Goal: Task Accomplishment & Management: Manage account settings

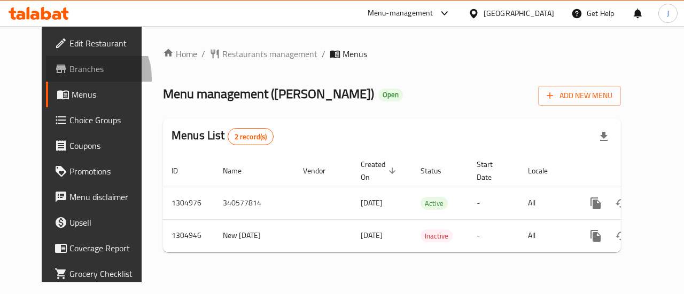
click at [46, 79] on link "Branches" at bounding box center [101, 69] width 110 height 26
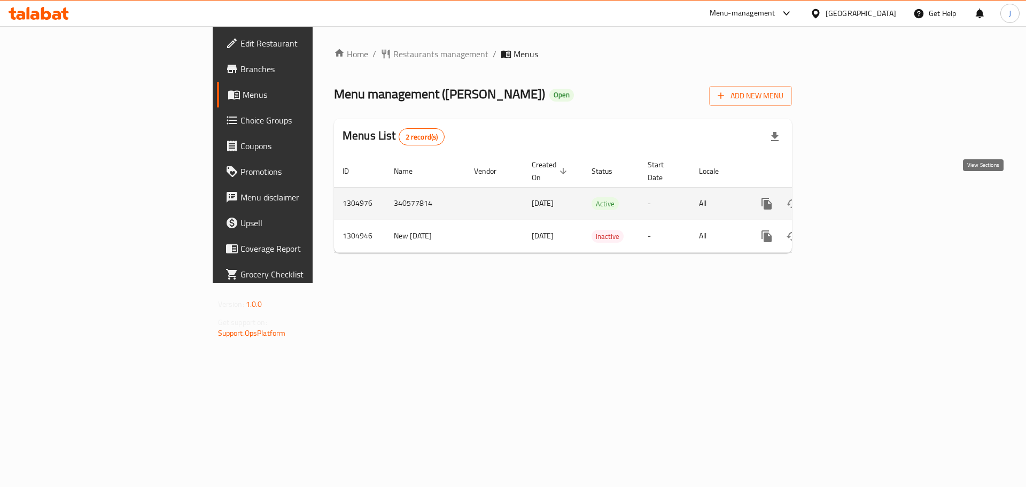
click at [395, 117] on icon "enhanced table" at bounding box center [843, 203] width 13 height 13
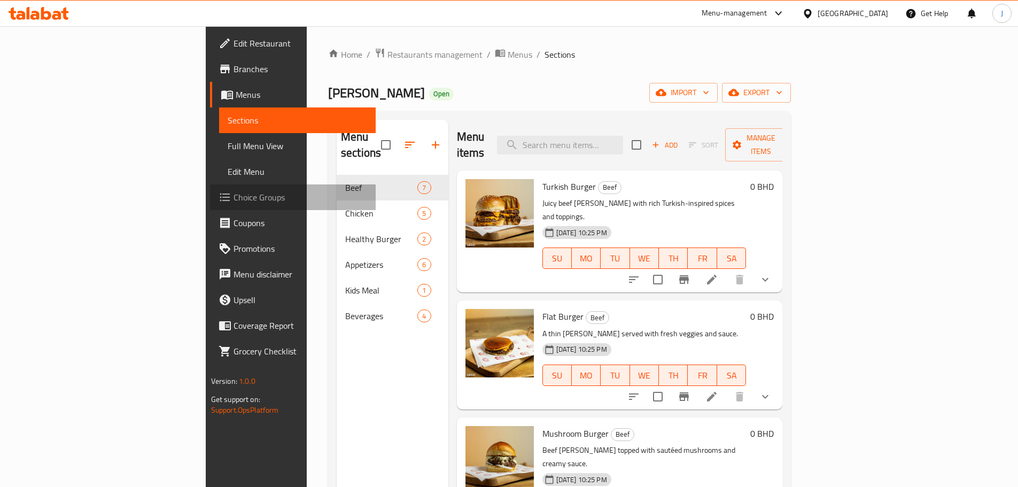
click at [233, 117] on span "Choice Groups" at bounding box center [300, 197] width 134 height 13
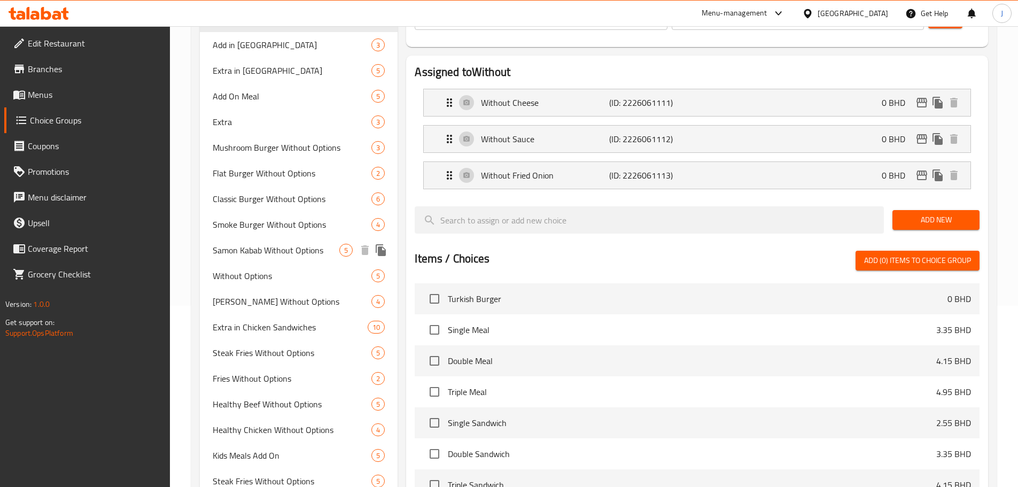
scroll to position [214, 0]
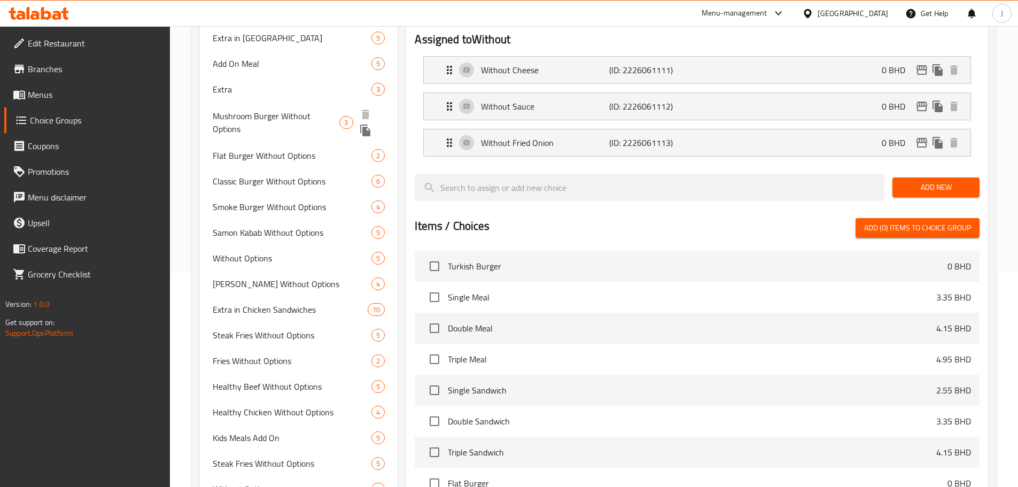
click at [283, 117] on div "Mushroom Burger Without Options 3" at bounding box center [299, 122] width 198 height 41
type input "Mushroom Burger Without Options"
type input "إختيارات الإزالة"
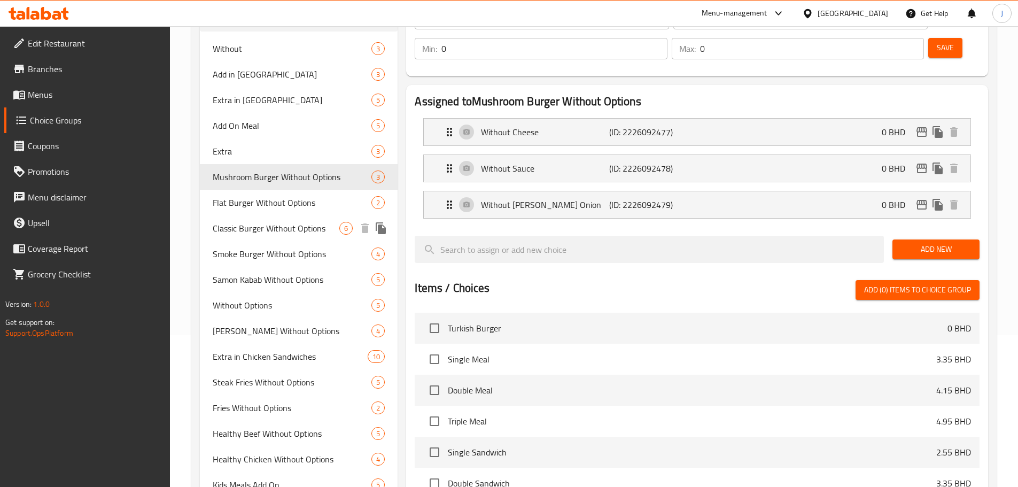
scroll to position [53, 0]
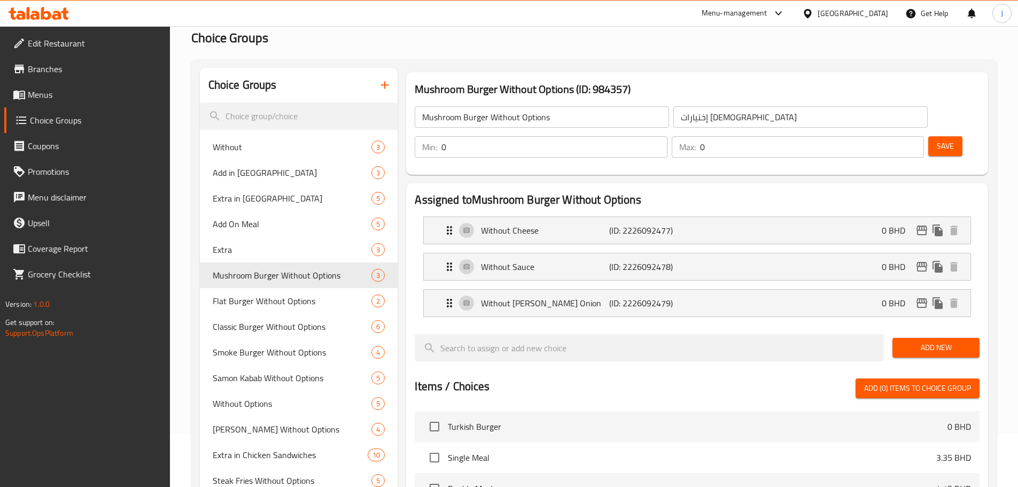
click at [65, 94] on span "Menus" at bounding box center [95, 94] width 134 height 13
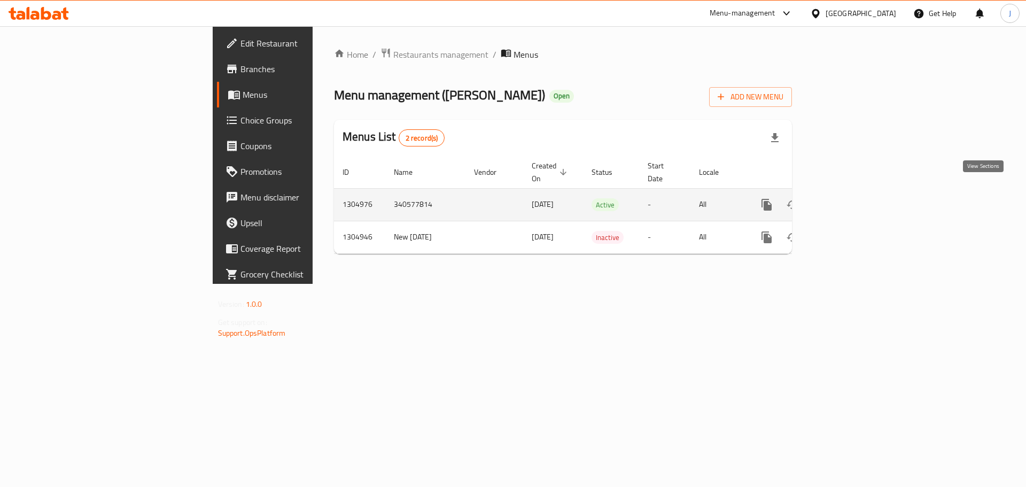
click at [395, 117] on icon "enhanced table" at bounding box center [843, 204] width 13 height 13
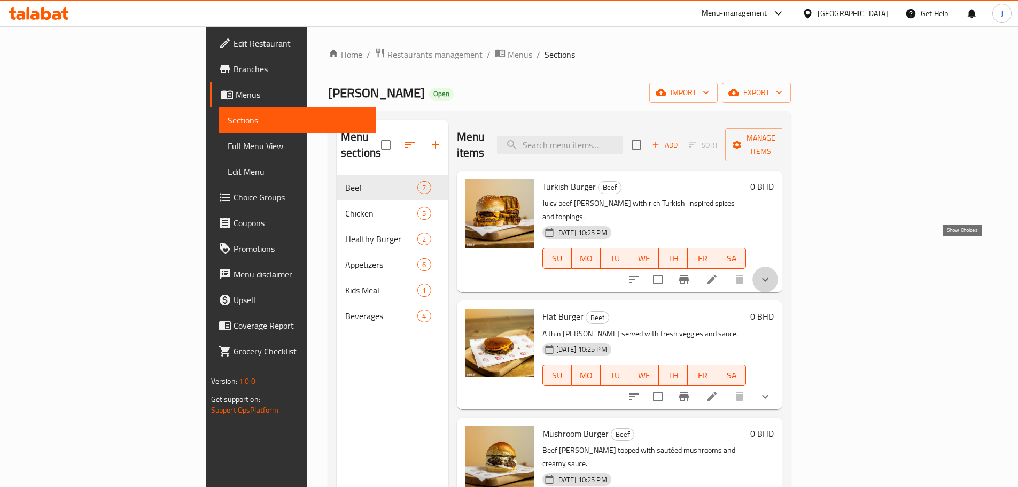
click at [395, 117] on icon "show more" at bounding box center [765, 279] width 13 height 13
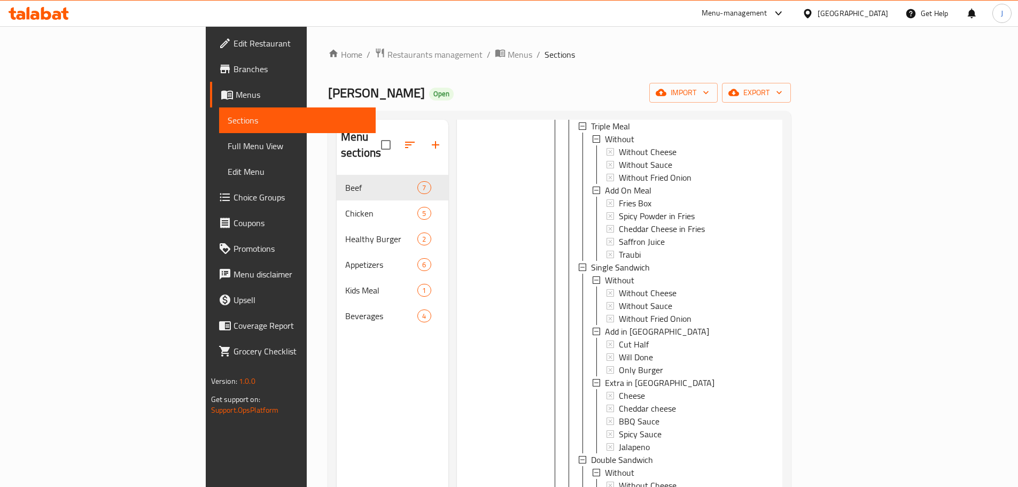
scroll to position [481, 0]
click at [233, 117] on span "Choice Groups" at bounding box center [300, 197] width 134 height 13
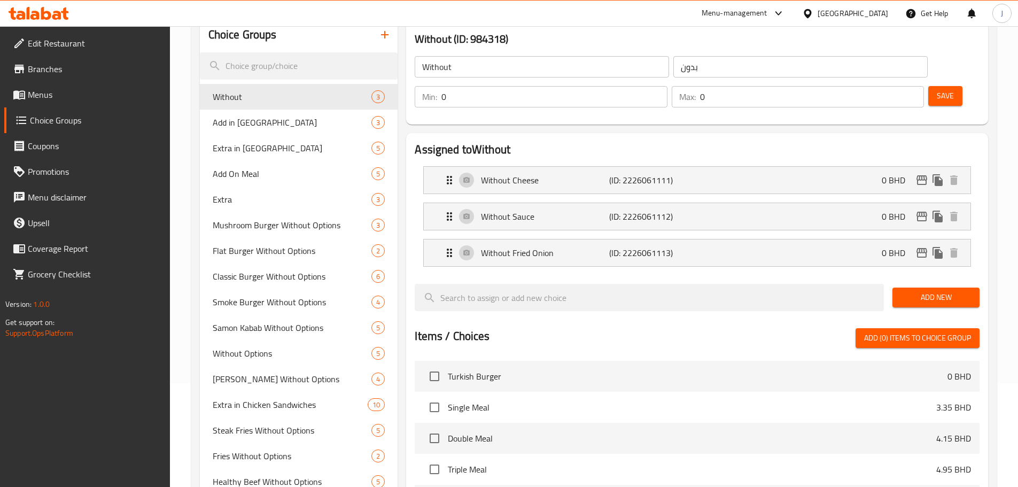
scroll to position [107, 0]
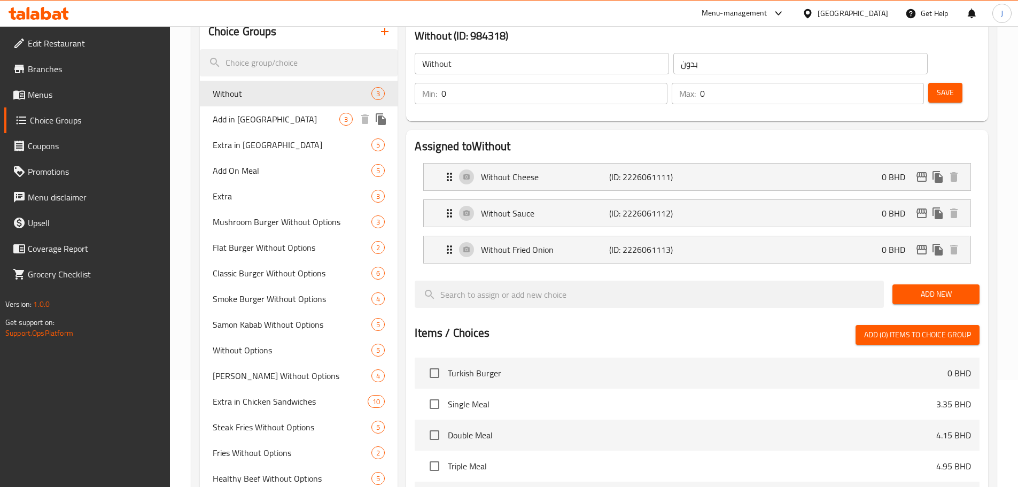
click at [271, 113] on span "Add in Sandwich" at bounding box center [276, 119] width 127 height 13
type input "Add in Sandwich"
type input "اضف للسندويتش"
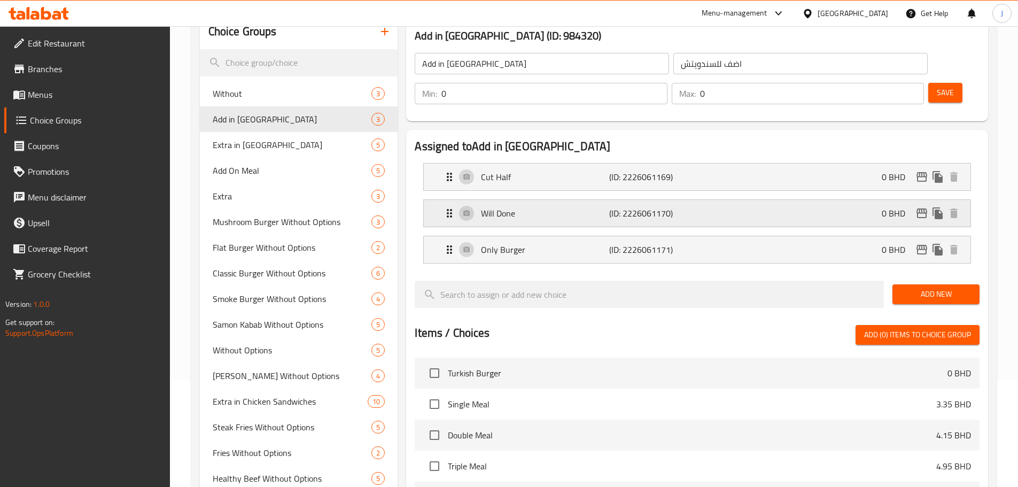
click at [395, 117] on div "Will Done (ID: 2226061170) 0 BHD" at bounding box center [700, 213] width 514 height 27
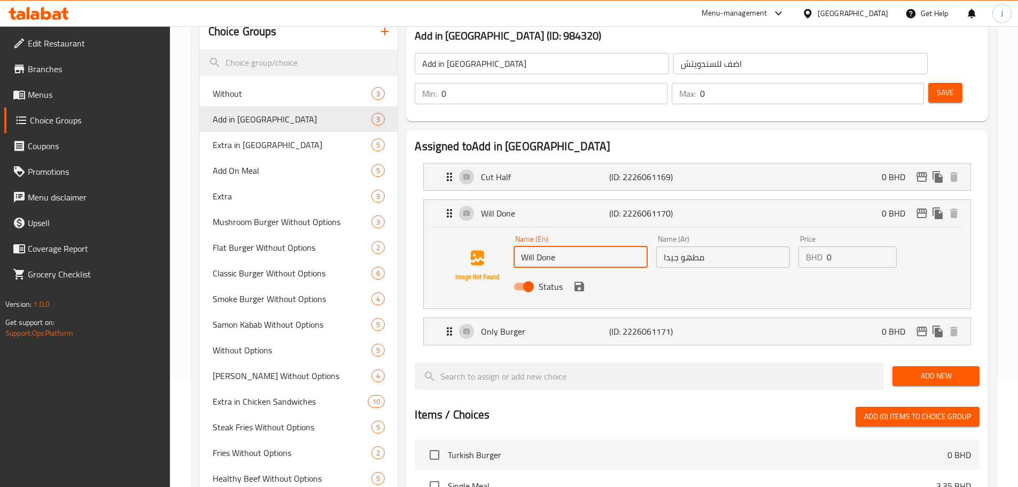
click at [395, 117] on input "Will Done" at bounding box center [580, 256] width 134 height 21
click at [395, 117] on icon "save" at bounding box center [579, 286] width 13 height 13
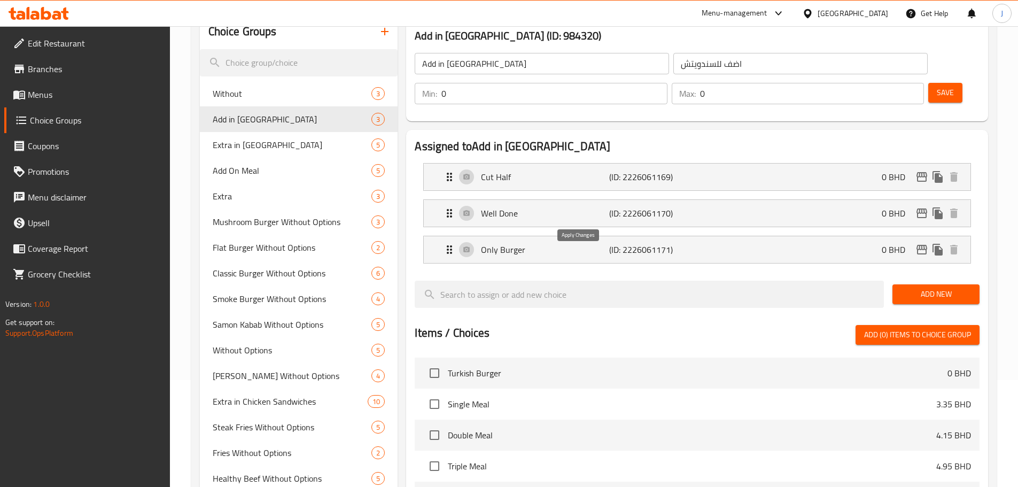
type input "Well Done"
click at [395, 86] on span "Save" at bounding box center [944, 92] width 17 height 13
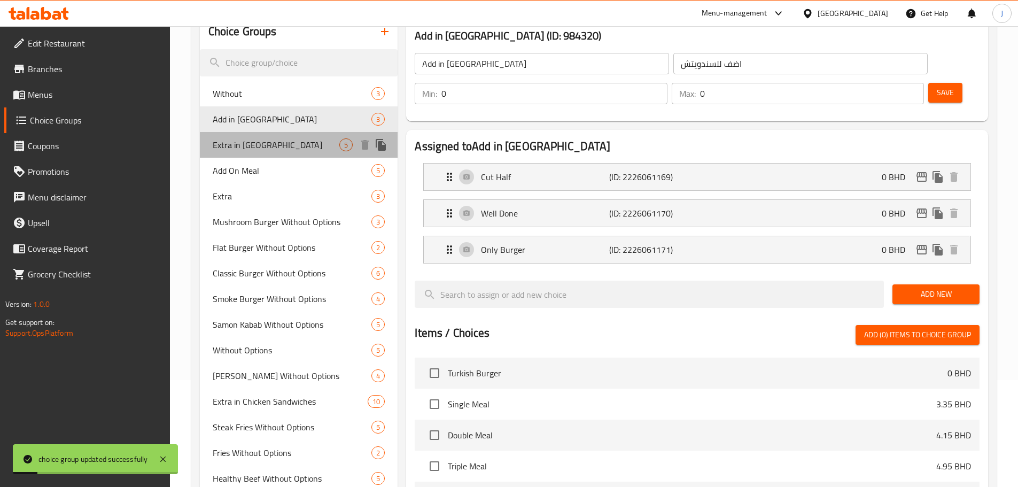
click at [245, 117] on span "Extra in Sandwich" at bounding box center [276, 144] width 127 height 13
type input "Extra in Sandwich"
type input "إكسترا للسندوتش"
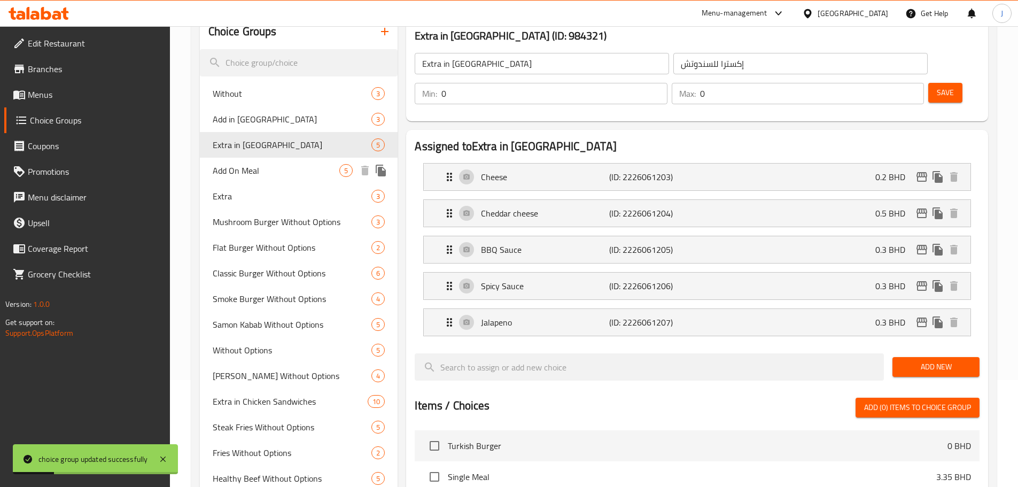
click at [250, 117] on span "Add On Meal" at bounding box center [276, 170] width 127 height 13
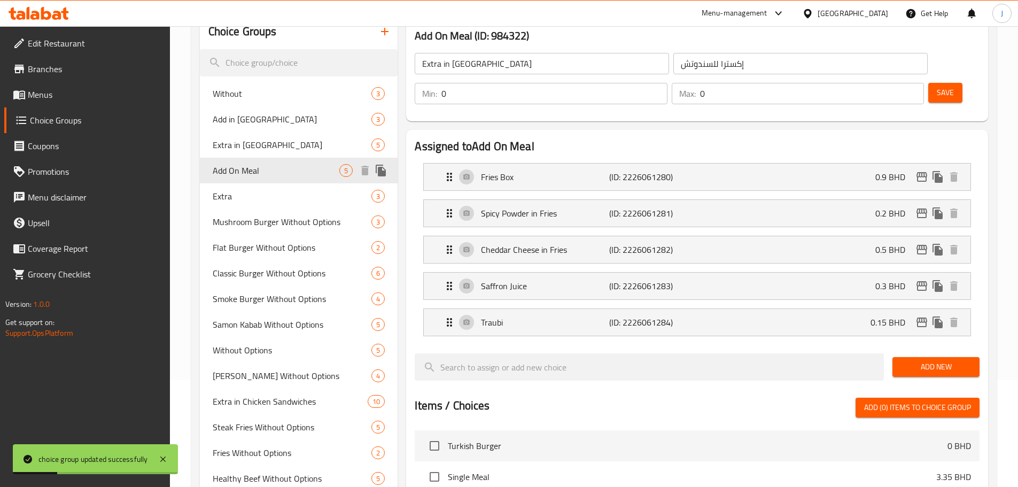
type input "Add On Meal"
type input "إضافات للوجبة"
click at [248, 117] on div "Extra 3" at bounding box center [299, 196] width 198 height 26
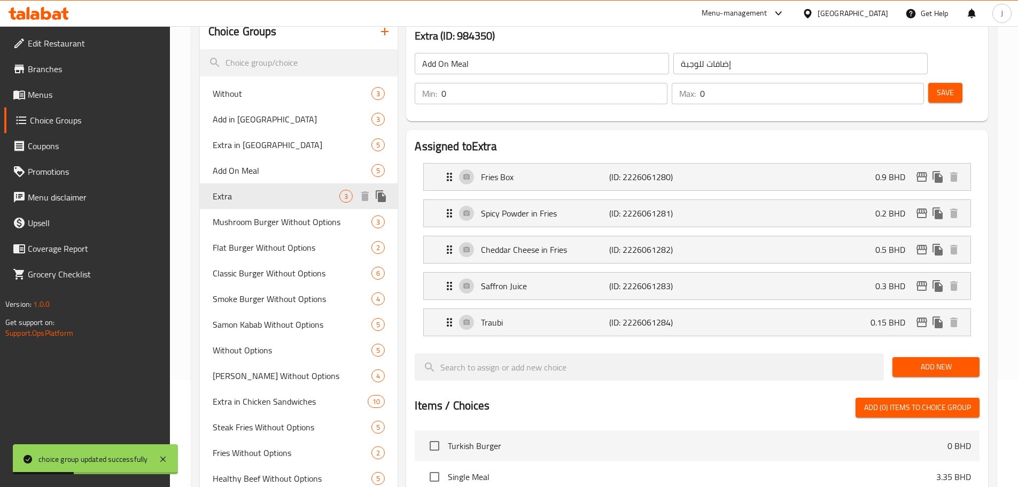
type input "Extra"
type input "إكسترا"
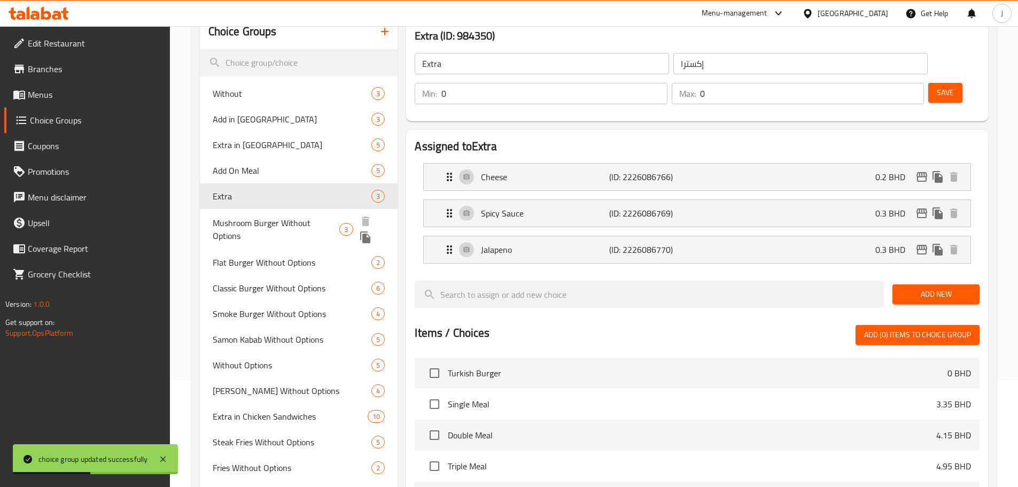
click at [251, 117] on span "Mushroom Burger Without Options" at bounding box center [276, 229] width 127 height 26
type input "Mushroom Burger Without Options"
type input "إختيارات الإزالة"
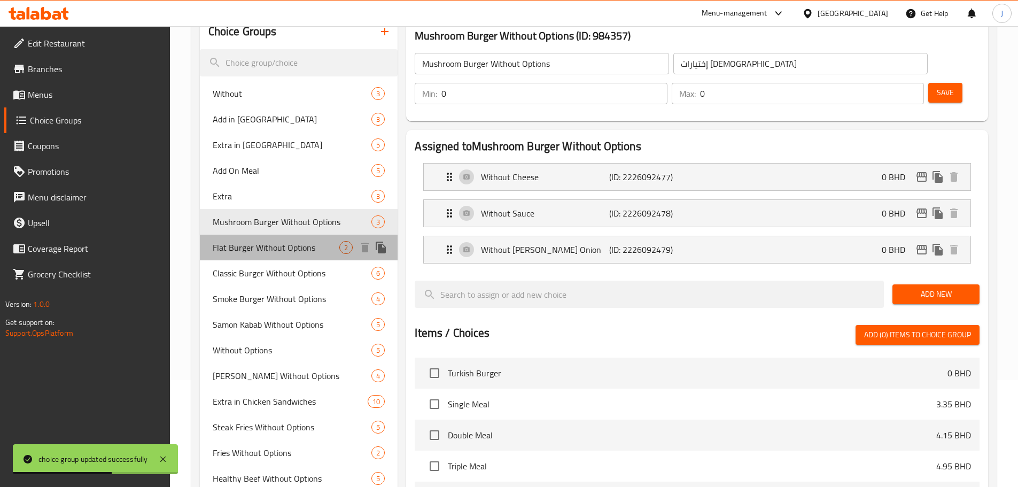
click at [257, 117] on span "Flat Burger Without Options" at bounding box center [276, 247] width 127 height 13
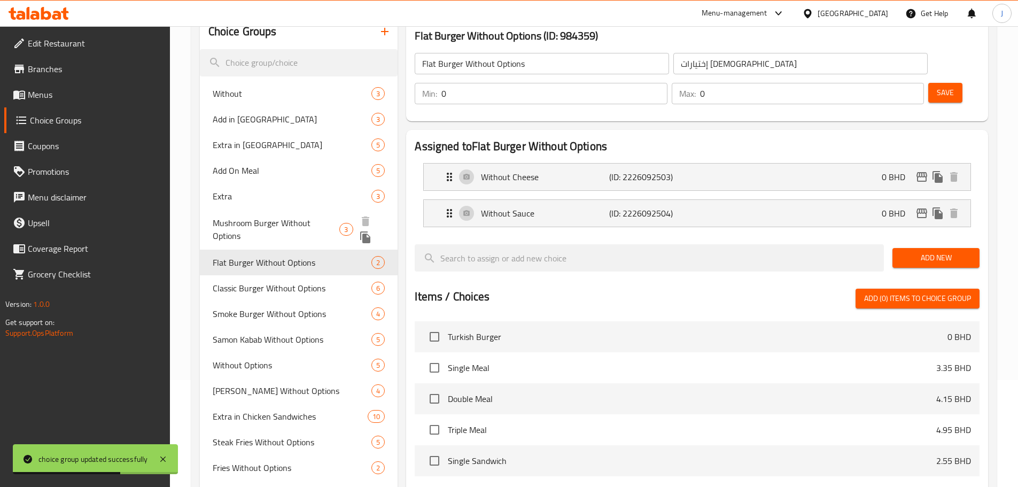
click at [267, 117] on div "Extra 3" at bounding box center [299, 196] width 198 height 26
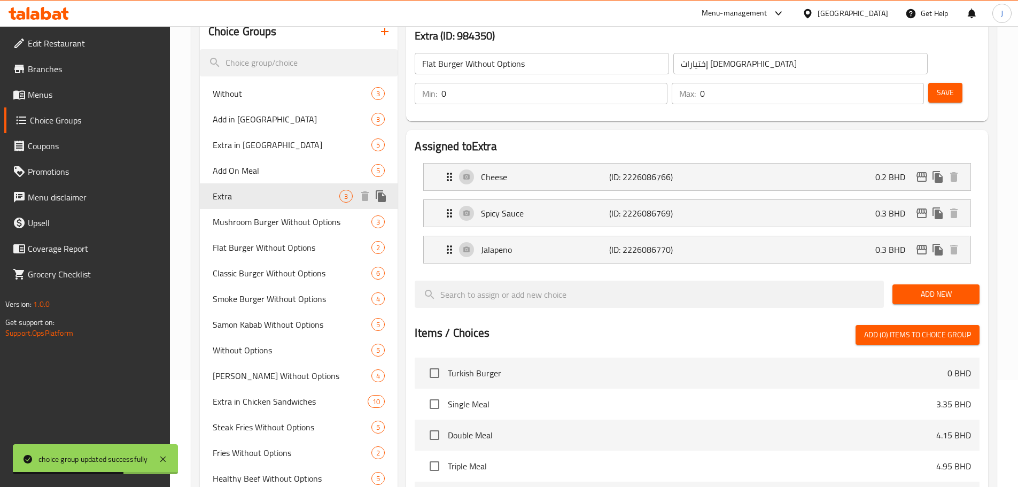
type input "Extra"
type input "إكسترا"
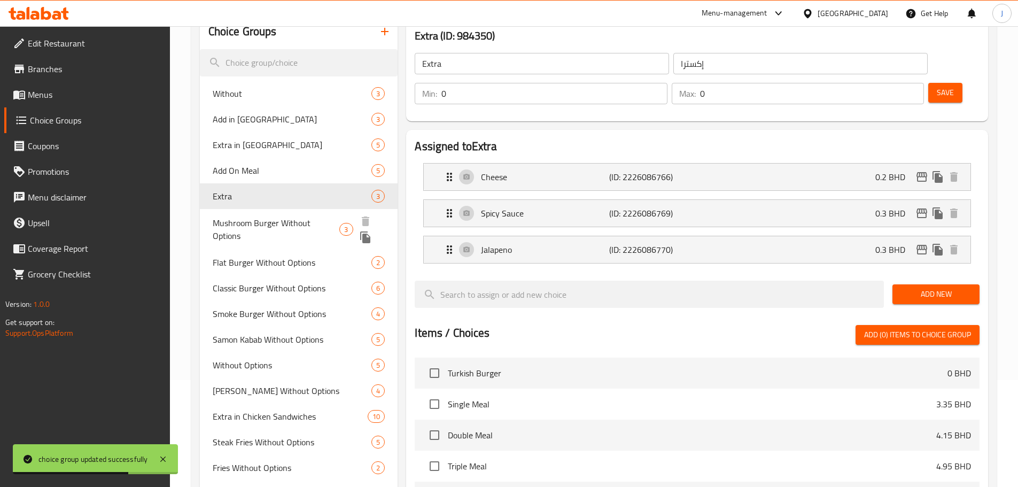
click at [269, 117] on div "Mushroom Burger Without Options 3" at bounding box center [299, 229] width 198 height 41
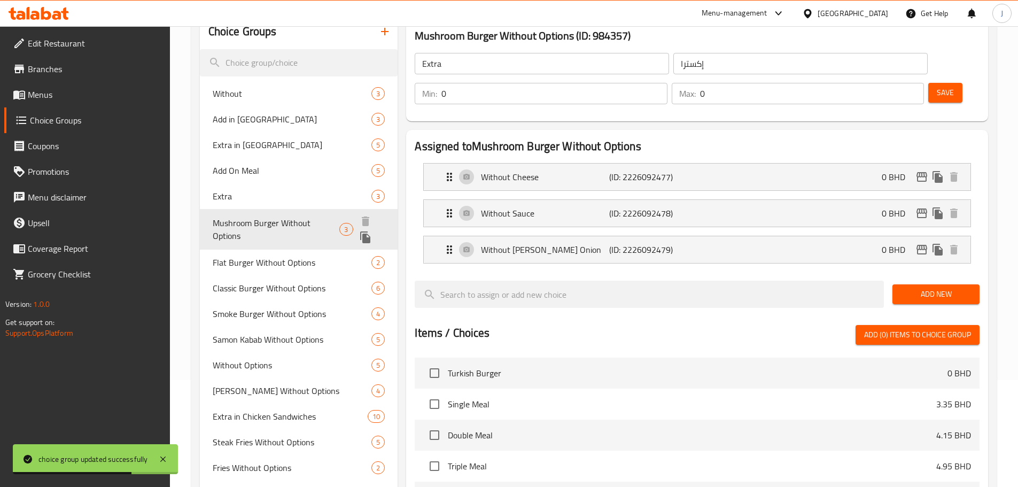
type input "Mushroom Burger Without Options"
type input "إختيارات الإزالة"
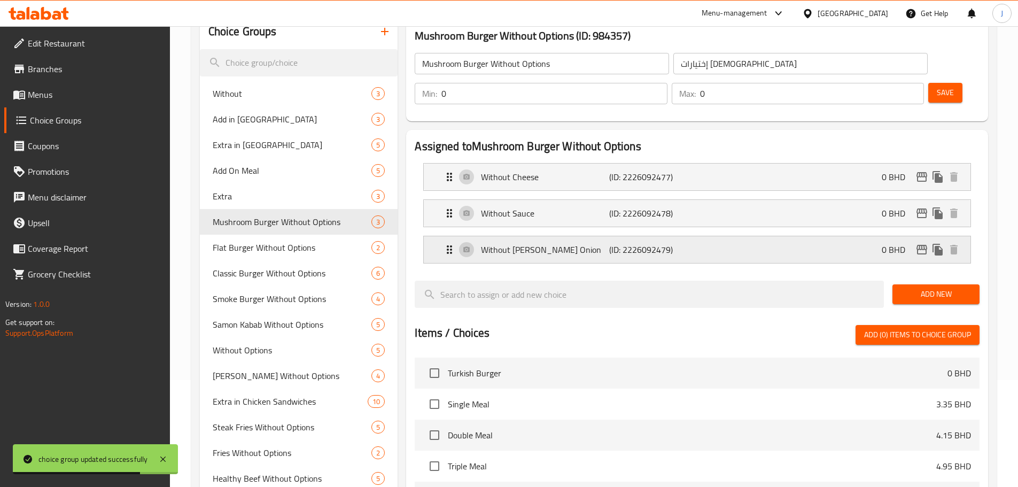
click at [395, 117] on p "(ID: 2226092479)" at bounding box center [651, 249] width 85 height 13
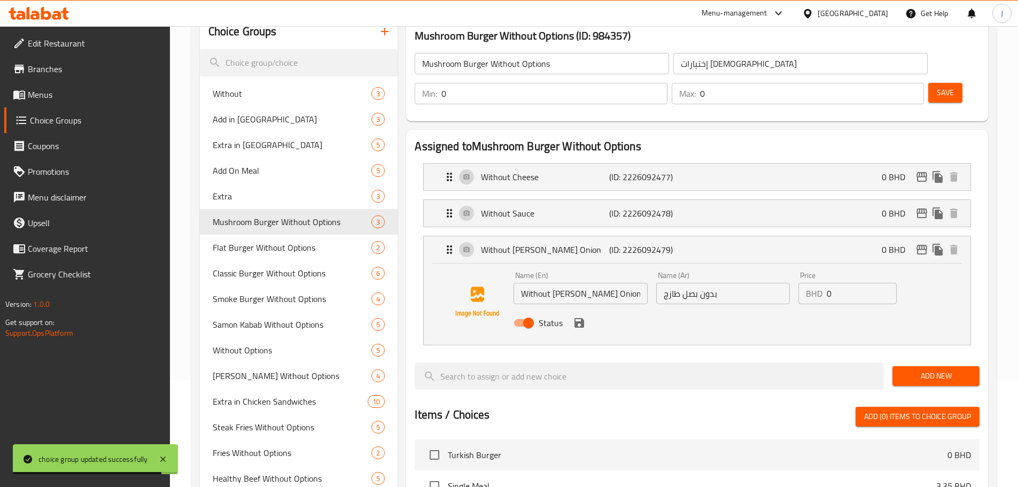
click at [395, 117] on input "Without Frish Onion" at bounding box center [580, 293] width 134 height 21
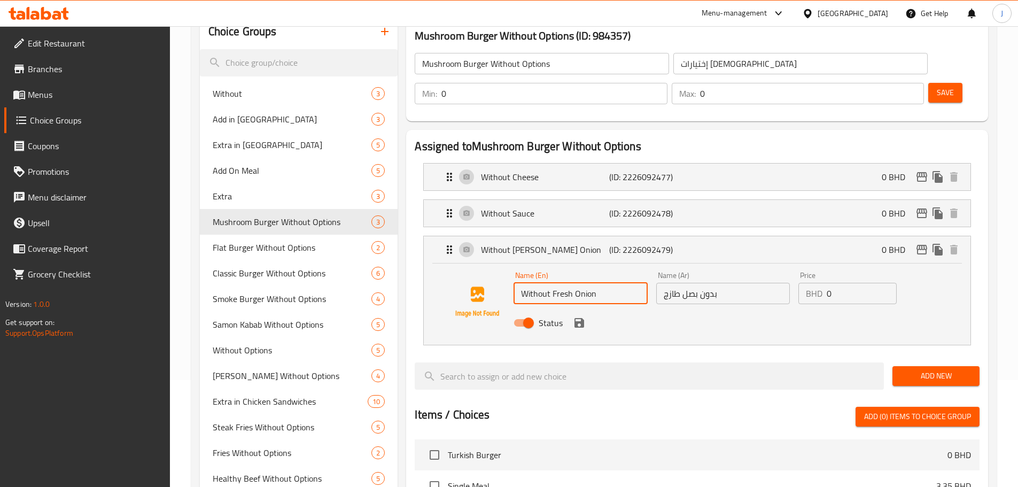
click at [395, 117] on div "Status" at bounding box center [722, 322] width 427 height 29
click at [395, 117] on icon "save" at bounding box center [579, 322] width 13 height 13
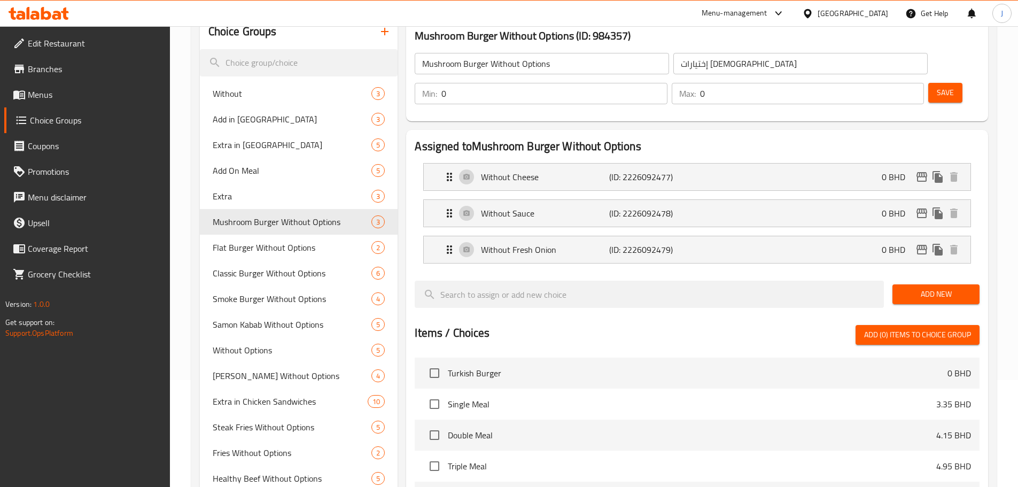
type input "Without Fresh Onion"
click at [395, 86] on span "Save" at bounding box center [944, 92] width 17 height 13
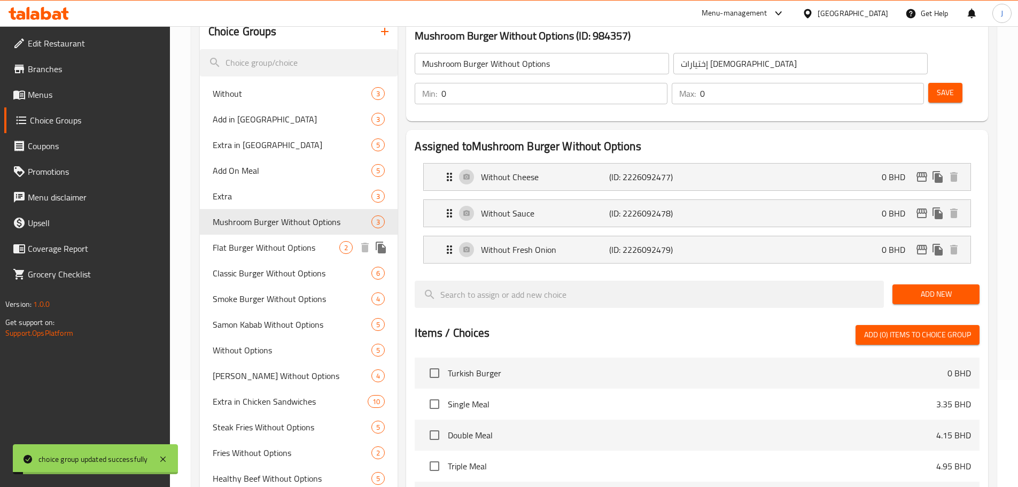
click at [290, 117] on span "Flat Burger Without Options" at bounding box center [276, 247] width 127 height 13
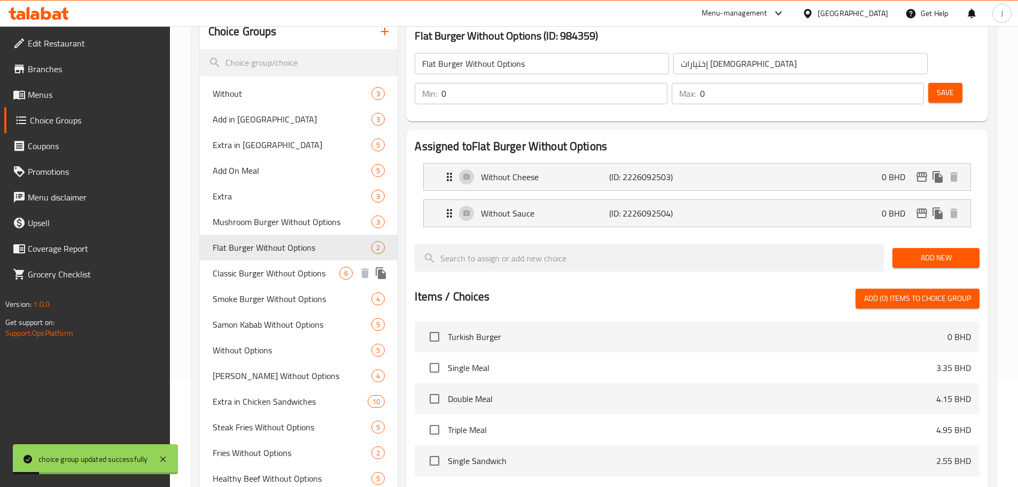
drag, startPoint x: 276, startPoint y: 263, endPoint x: 274, endPoint y: 273, distance: 10.4
click at [274, 117] on div "Classic Burger Without Options 6" at bounding box center [299, 273] width 198 height 26
type input "Classic Burger Without Options"
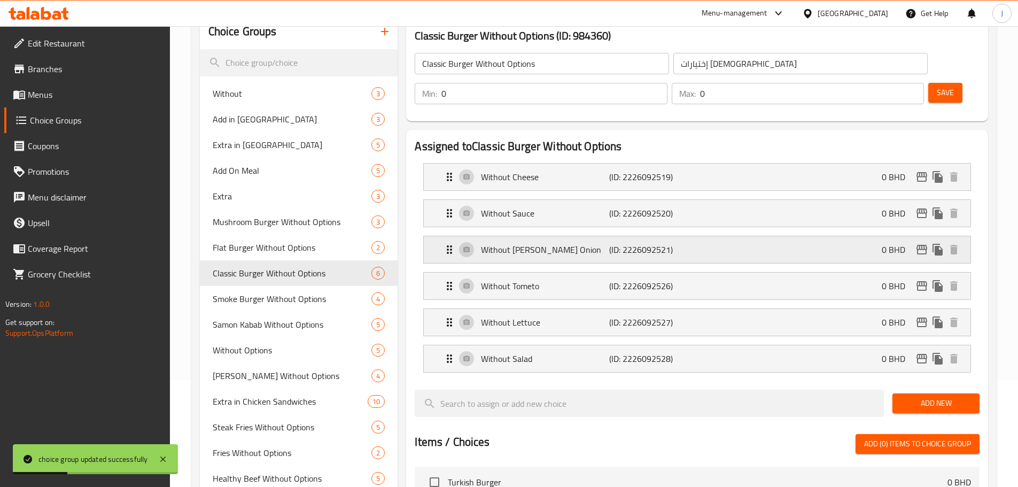
click at [395, 117] on p "Without Frish Onion" at bounding box center [545, 249] width 128 height 13
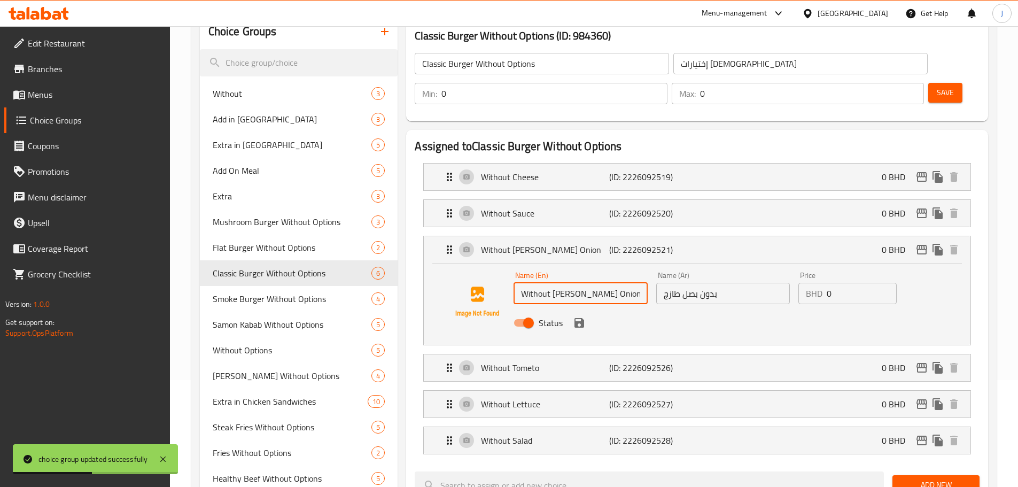
click at [395, 117] on input "Without Frish Onion" at bounding box center [580, 293] width 134 height 21
click at [395, 117] on icon "save" at bounding box center [579, 323] width 10 height 10
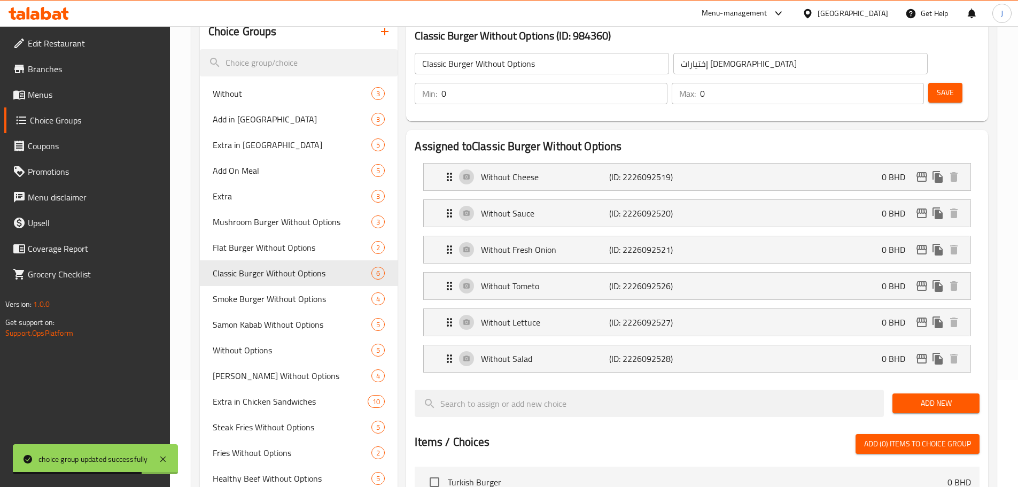
type input "Without Fresh Onion"
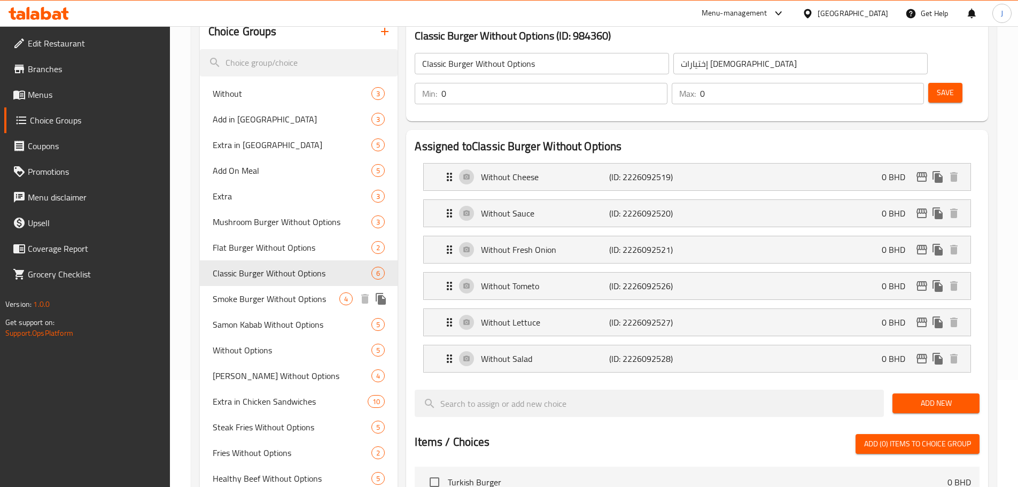
click at [295, 117] on span "Smoke Burger Without Options" at bounding box center [276, 298] width 127 height 13
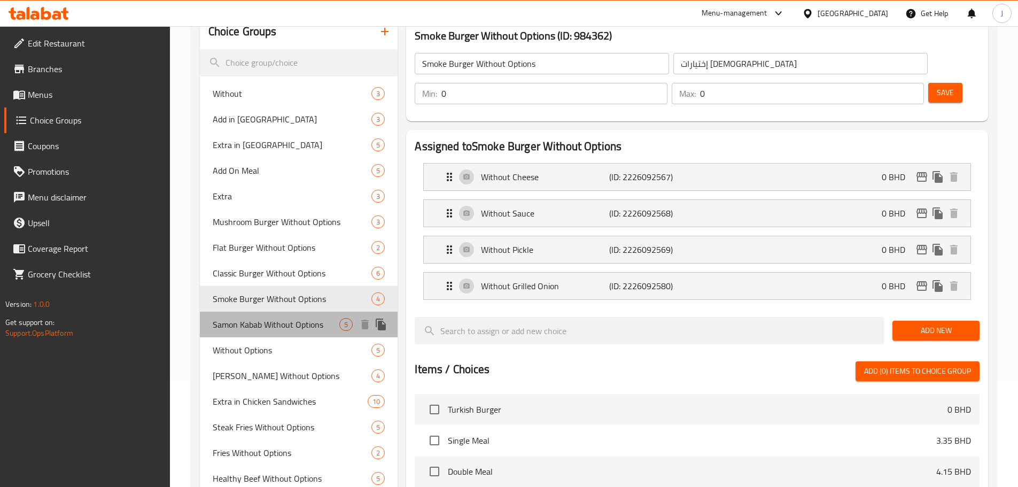
click at [239, 117] on div "Samon Kabab Without Options 5" at bounding box center [299, 324] width 198 height 26
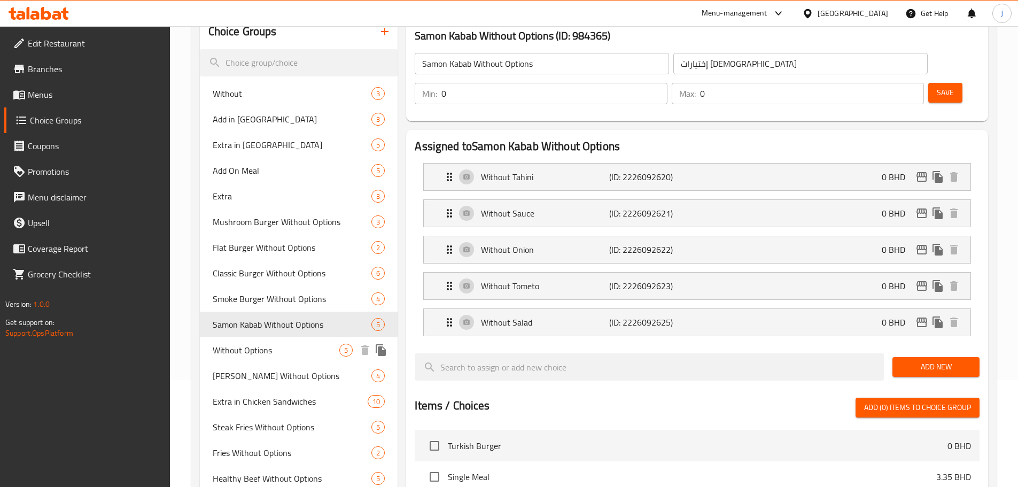
click at [243, 117] on span "Without Options" at bounding box center [276, 349] width 127 height 13
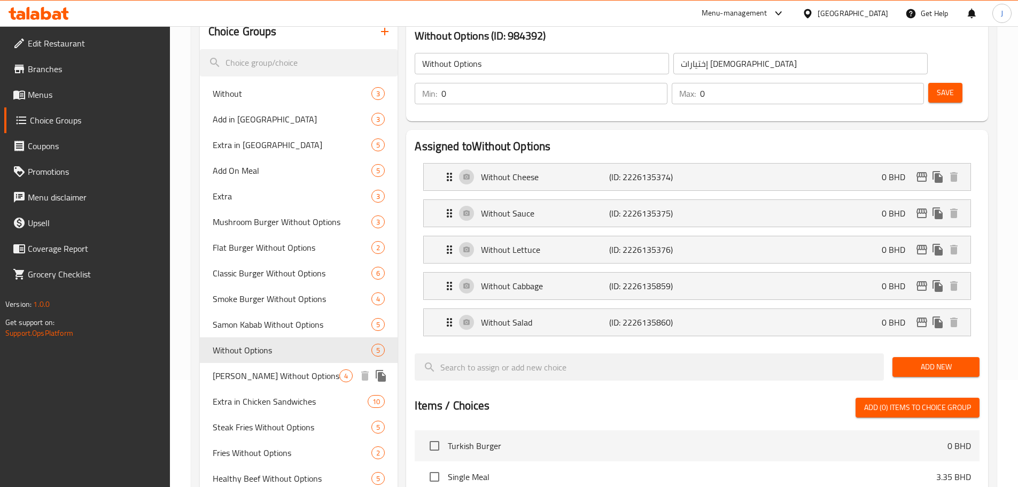
click at [254, 117] on span "Tikka Masala Without Options" at bounding box center [276, 375] width 127 height 13
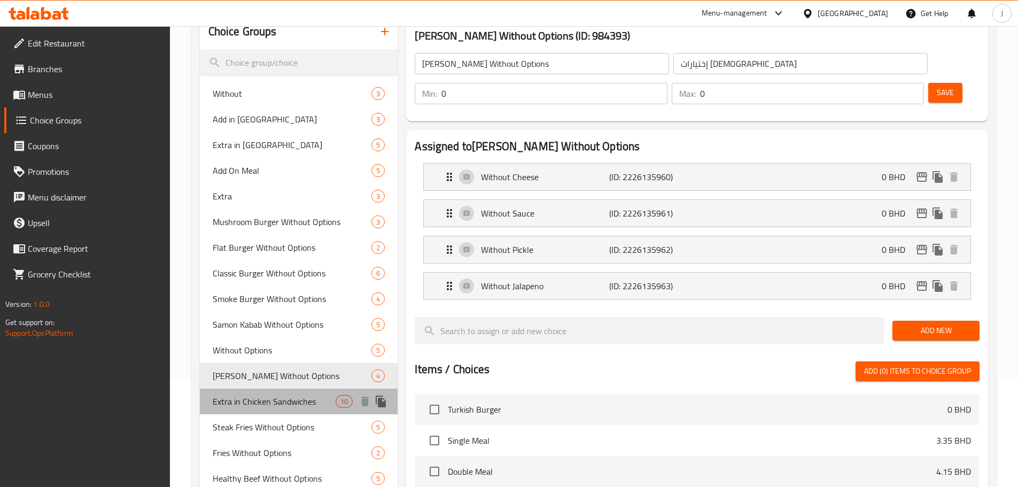
click at [257, 117] on span "Extra in Chicken Sandwiches" at bounding box center [274, 401] width 123 height 13
type input "Extra in Chicken Sandwiches"
type input "إكسترا لسندويتشات الدجاج"
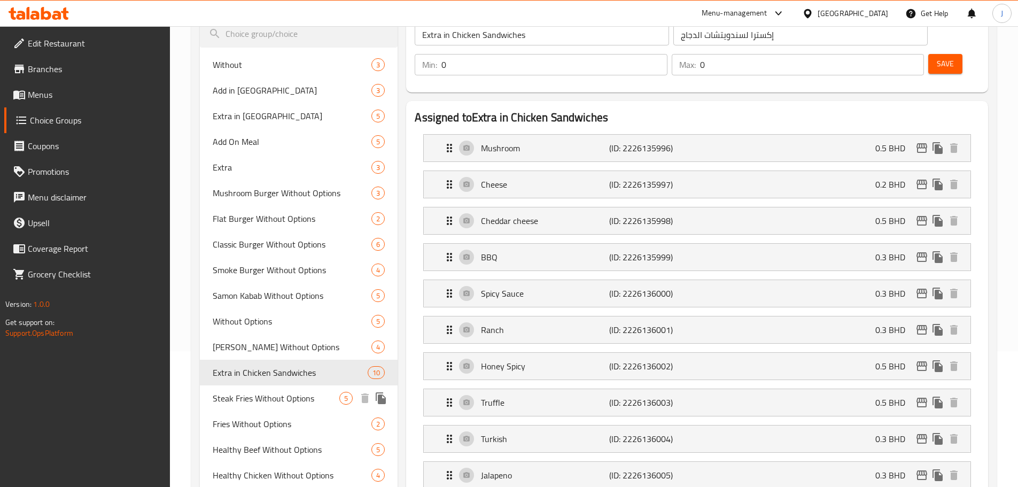
scroll to position [160, 0]
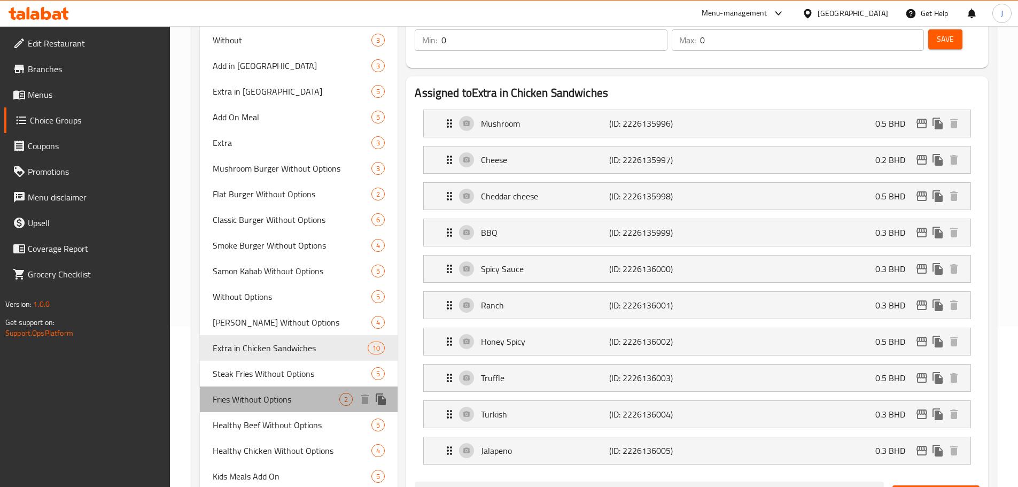
click at [265, 117] on div "Fries Without Options 2" at bounding box center [299, 399] width 198 height 26
type input "Fries Without Options"
type input "إختيارات الإزالة"
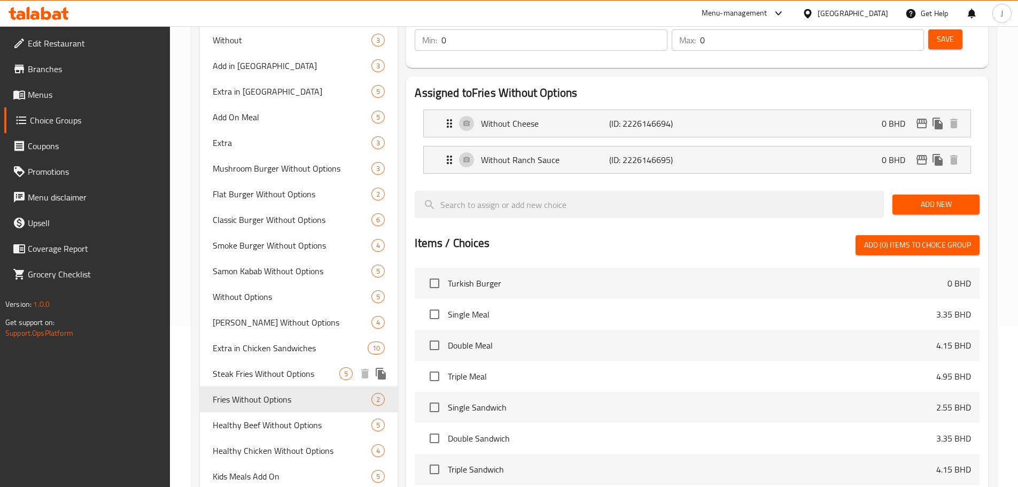
click at [269, 117] on span "Steak Fries Without Options" at bounding box center [276, 373] width 127 height 13
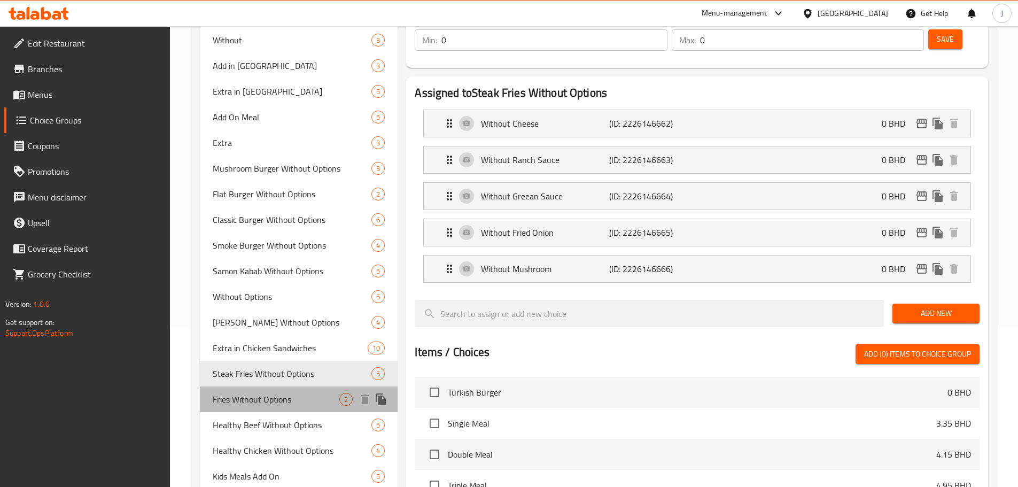
click at [265, 117] on span "Fries Without Options" at bounding box center [276, 399] width 127 height 13
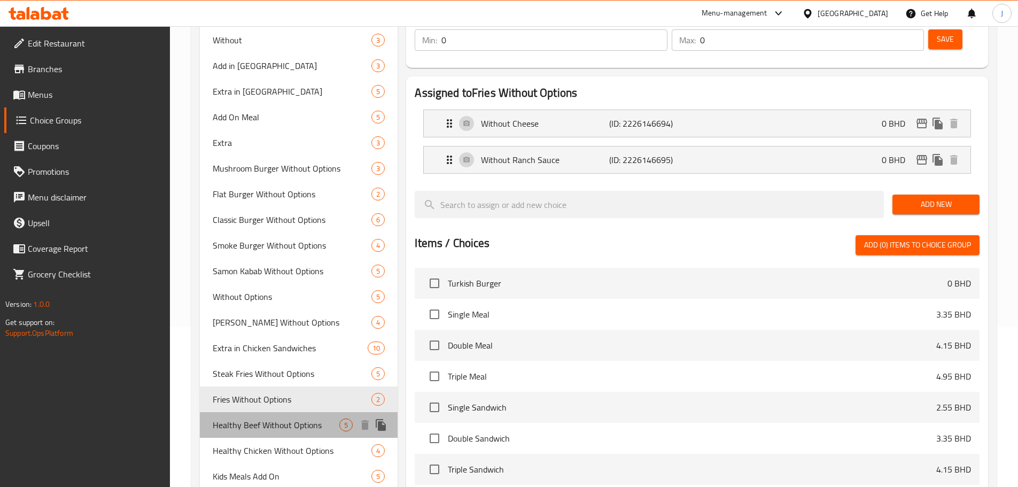
click at [262, 117] on span "Healthy Beef Without Options" at bounding box center [276, 424] width 127 height 13
type input "Healthy Beef Without Options"
type input "إختيارات الإزالة لحم بقري هيلثى"
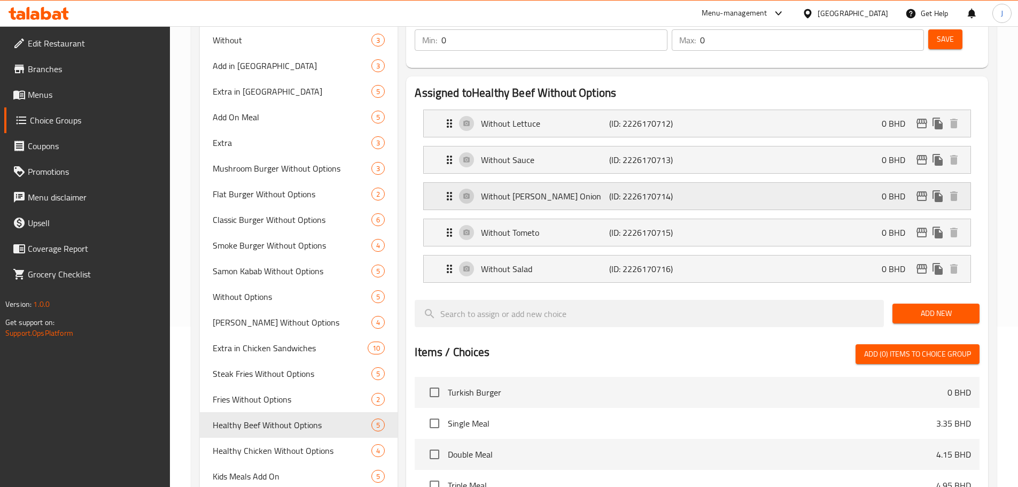
click at [395, 117] on div "Without Frish Onion (ID: 2226170714) 0 BHD" at bounding box center [700, 196] width 514 height 27
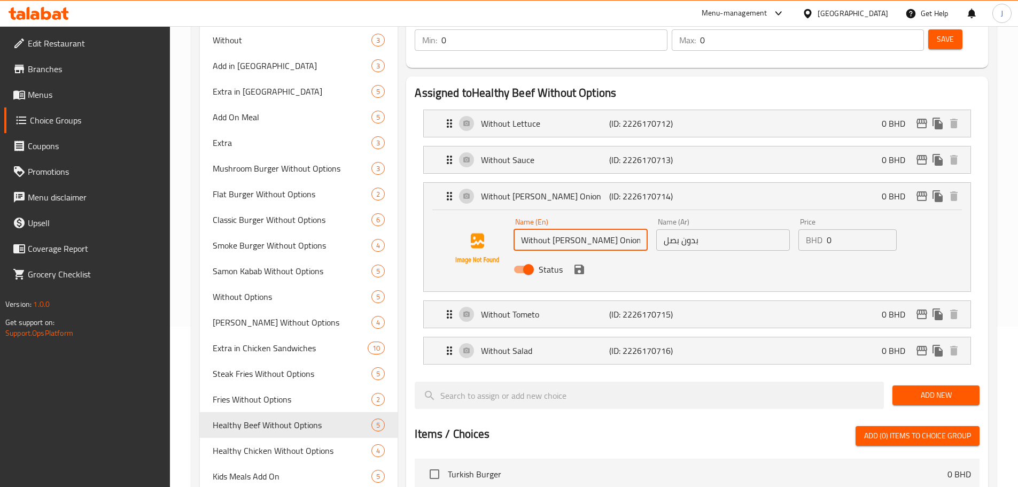
click at [395, 117] on input "Without Frish Onion" at bounding box center [580, 239] width 134 height 21
click at [395, 117] on icon "save" at bounding box center [579, 269] width 13 height 13
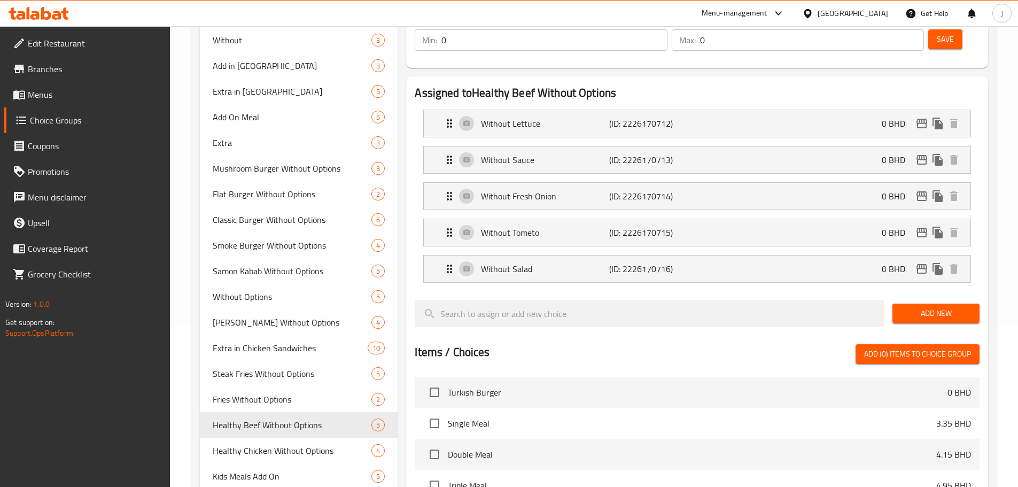
type input "Without Fresh Onion"
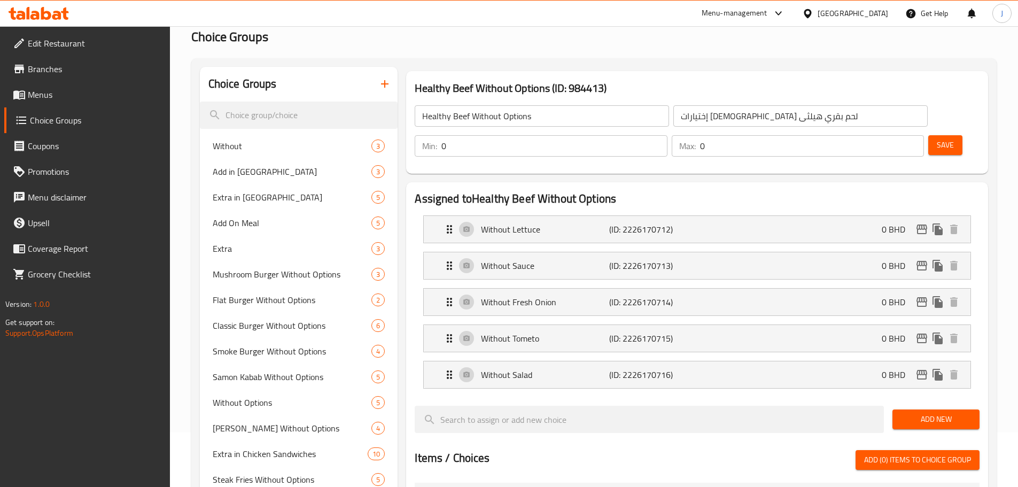
scroll to position [53, 0]
click at [395, 117] on button "Save" at bounding box center [945, 146] width 34 height 20
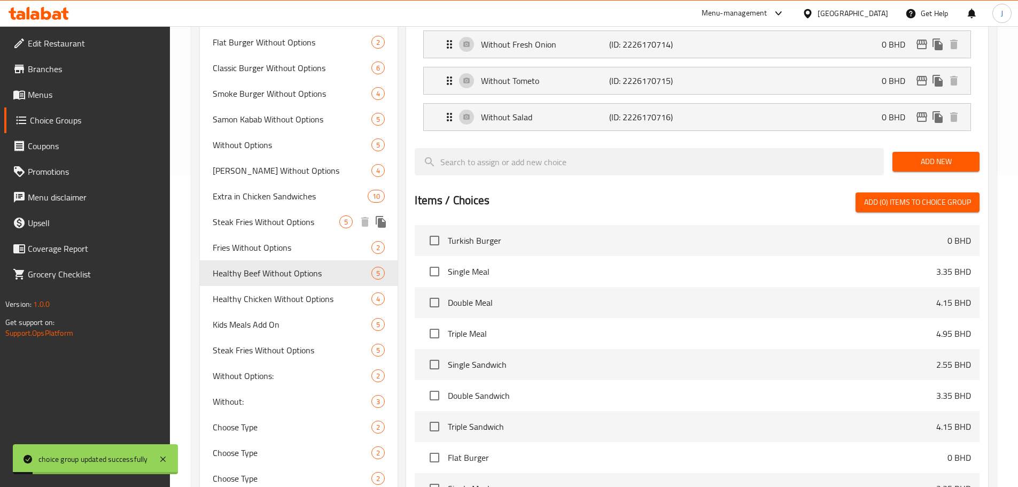
scroll to position [374, 0]
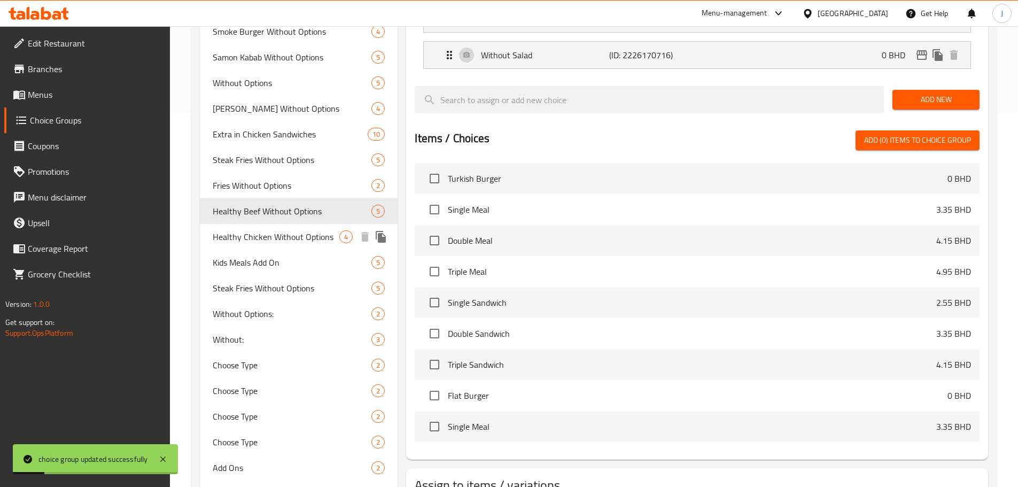
click at [271, 117] on span "Healthy Chicken Without Options" at bounding box center [276, 236] width 127 height 13
type input "Healthy Chicken Without Options"
type input "إختيارات الإزالة للدجاج الصحي"
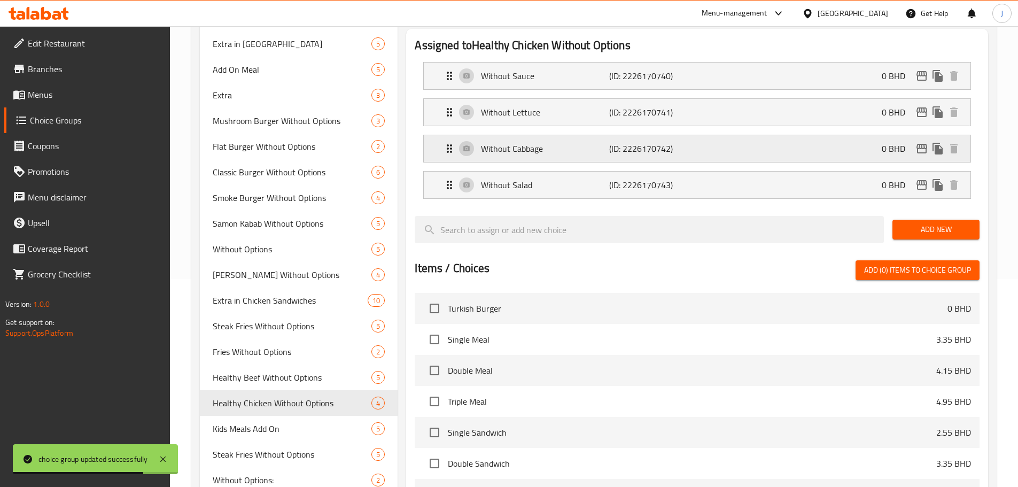
scroll to position [214, 0]
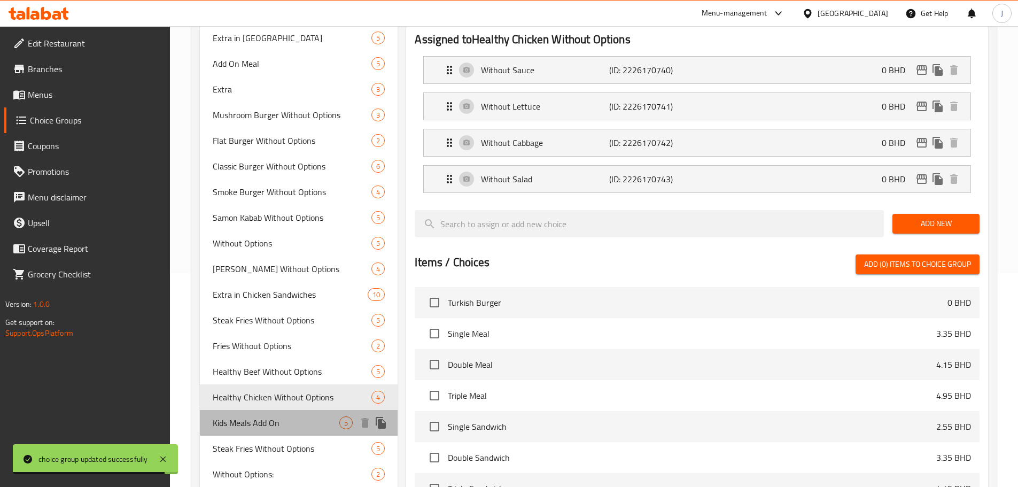
click at [296, 117] on span "Kids Meals Add On" at bounding box center [276, 422] width 127 height 13
type input "Kids Meals Add On"
type input "إضافات لوجبة الأطفال"
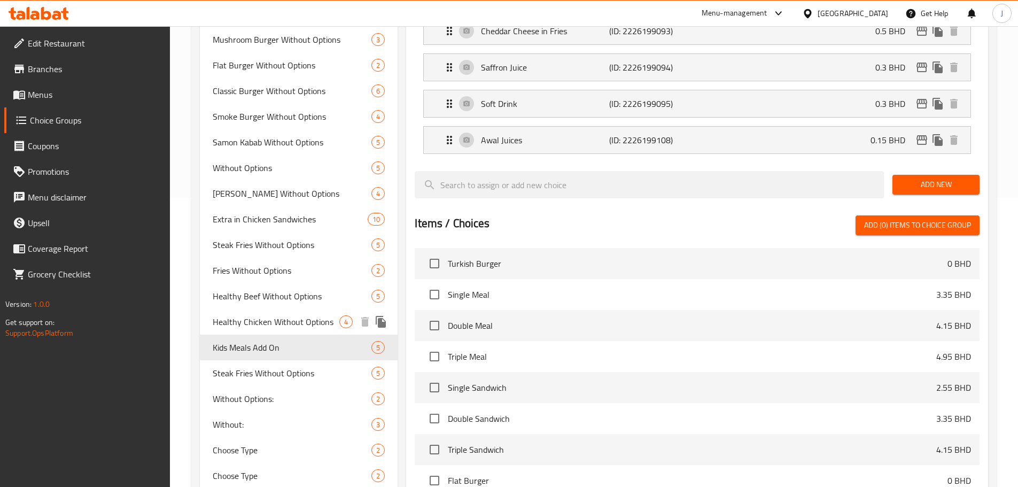
scroll to position [321, 0]
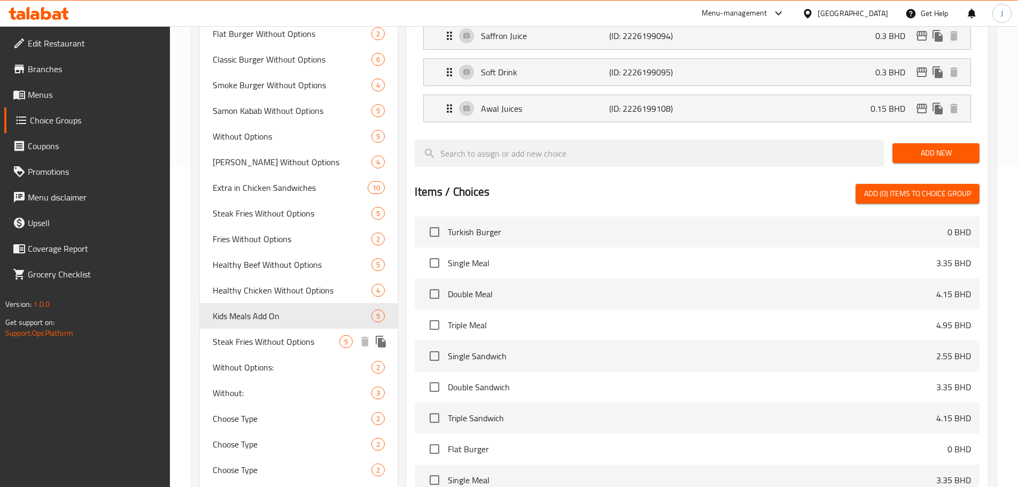
click at [267, 117] on div "Steak Fries Without Options 5" at bounding box center [299, 342] width 198 height 26
type input "Steak Fries Without Options"
type input "إختيارات الإزالة ستيك فرايز"
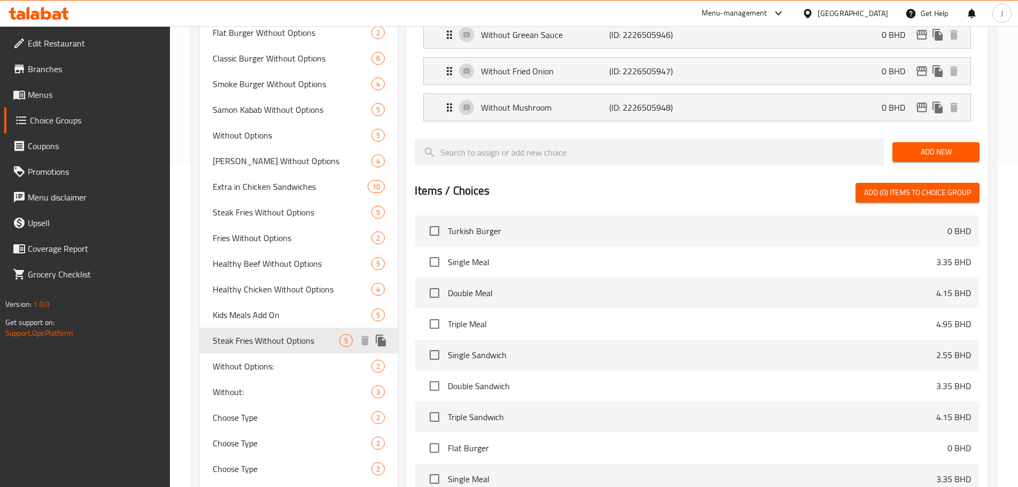
scroll to position [374, 0]
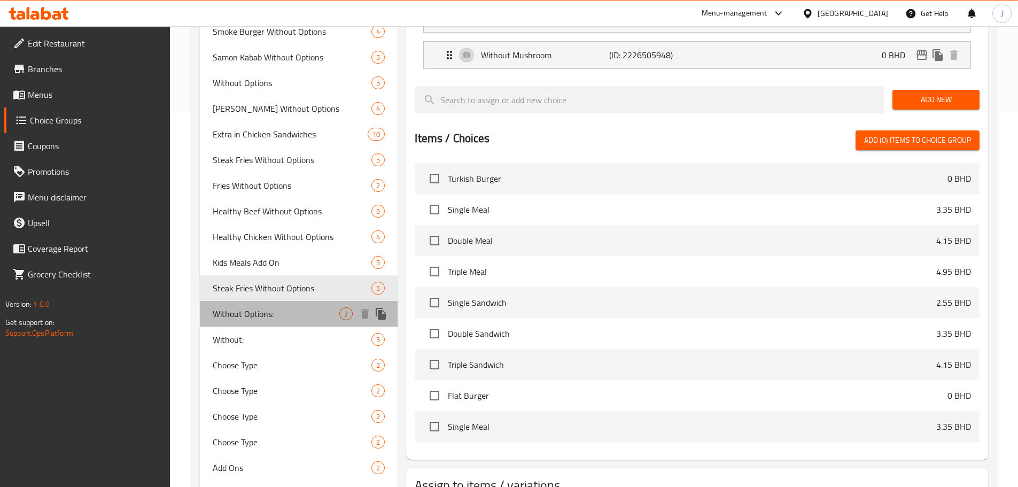
click at [282, 117] on span "Without Options:" at bounding box center [276, 313] width 127 height 13
type input "Without Options:"
type input "إختيارات الإزالة"
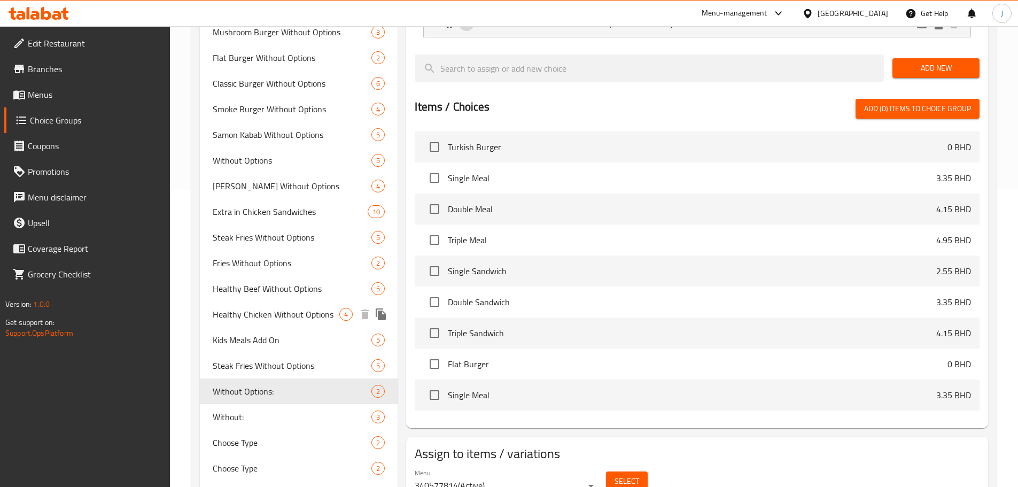
scroll to position [321, 0]
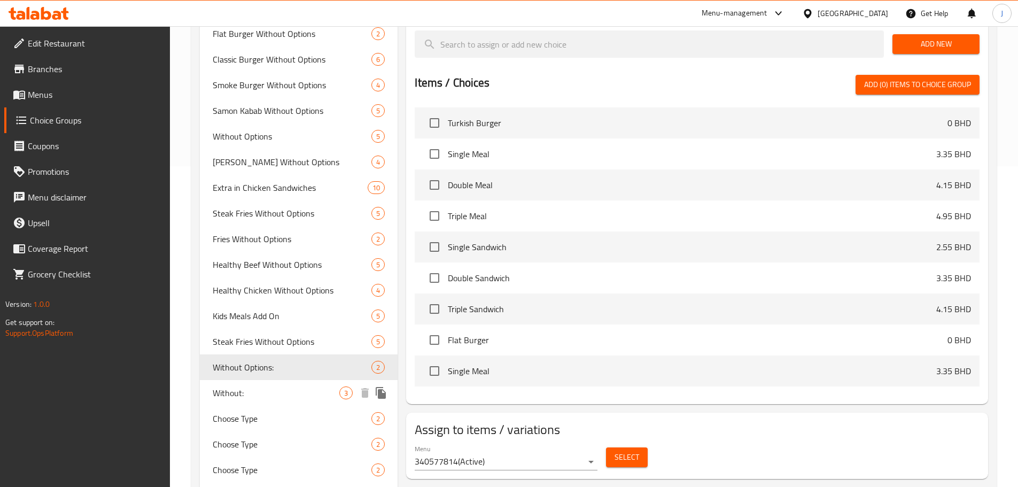
click at [262, 117] on div "Without: 3" at bounding box center [299, 393] width 198 height 26
type input "Without:"
type input "بدون:"
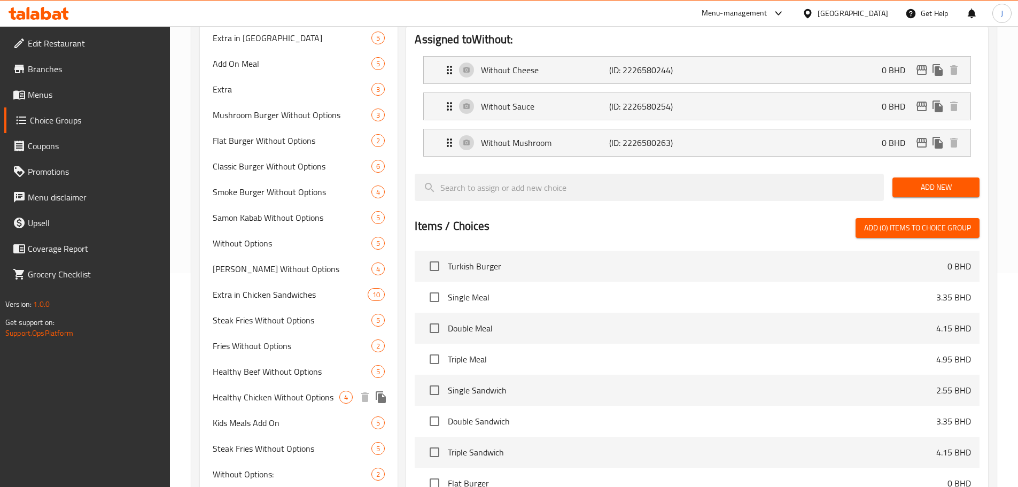
scroll to position [374, 0]
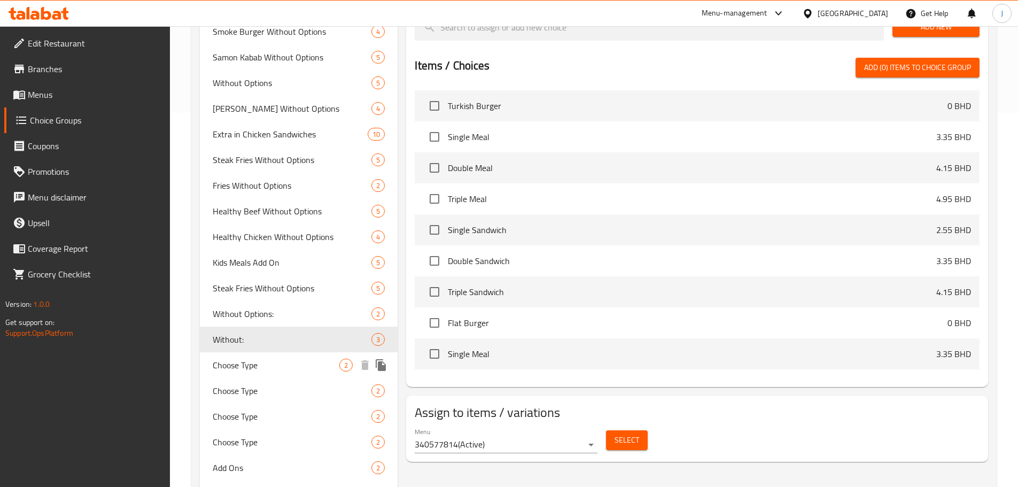
click at [262, 117] on div "Choose Type 2" at bounding box center [299, 365] width 198 height 26
type input "Choose Type"
type input "اختر النوع"
type input "1"
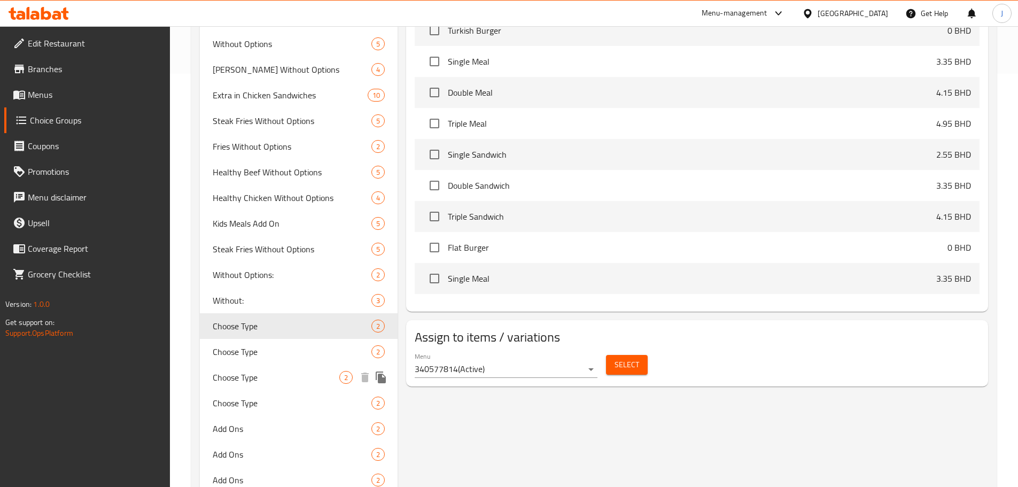
scroll to position [453, 0]
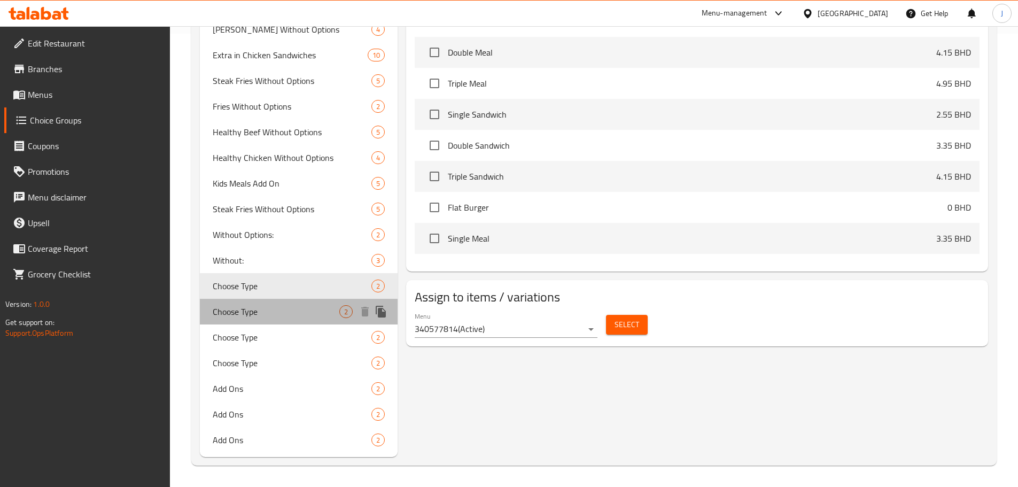
click at [268, 117] on div "Choose Type 2" at bounding box center [299, 312] width 198 height 26
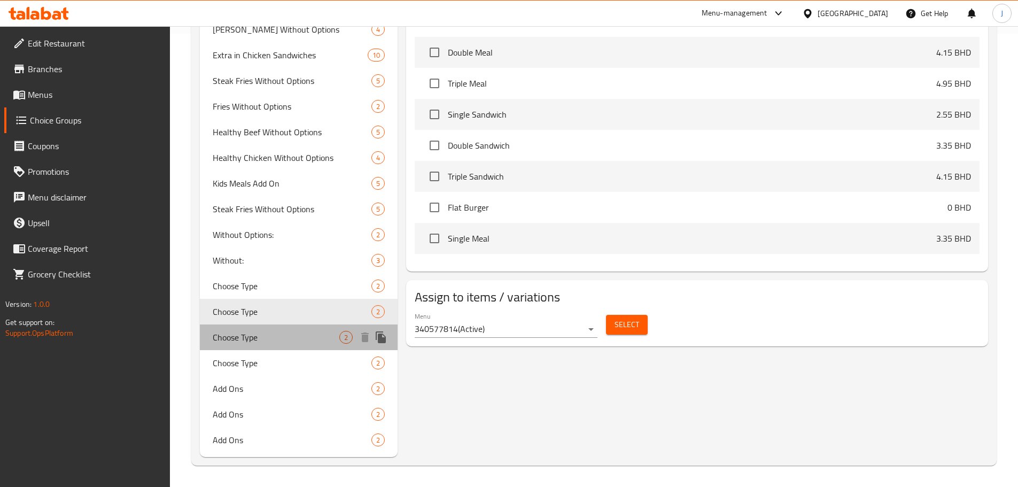
click at [250, 117] on span "Choose Type" at bounding box center [276, 337] width 127 height 13
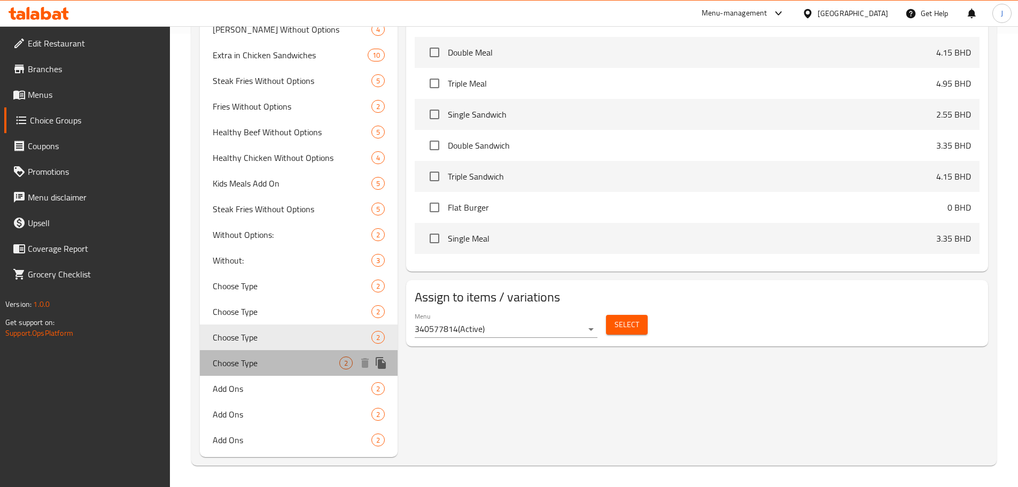
click at [254, 117] on span "Choose Type" at bounding box center [276, 362] width 127 height 13
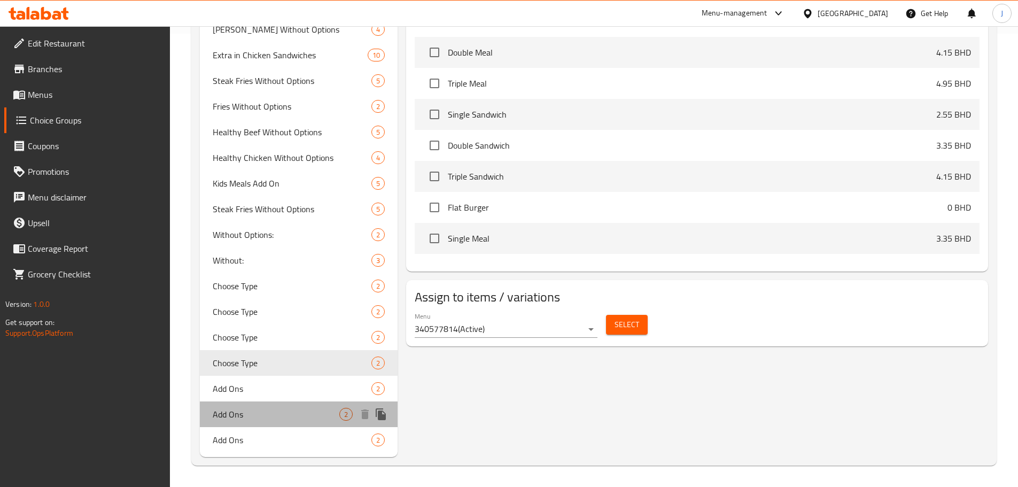
click at [254, 117] on span "Add Ons" at bounding box center [276, 414] width 127 height 13
type input "Add Ons"
type input "إضافات"
type input "0"
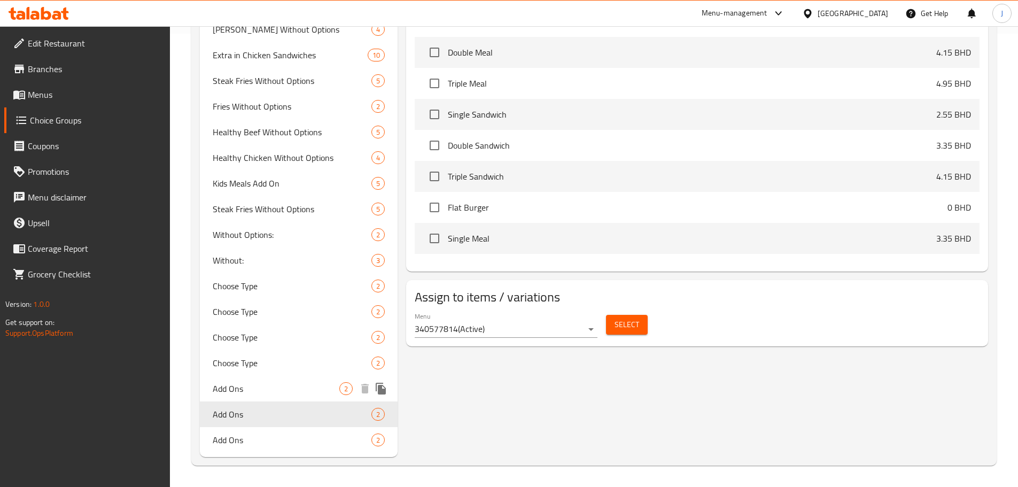
click at [253, 117] on div "Add Ons 2" at bounding box center [299, 389] width 198 height 26
type input "5"
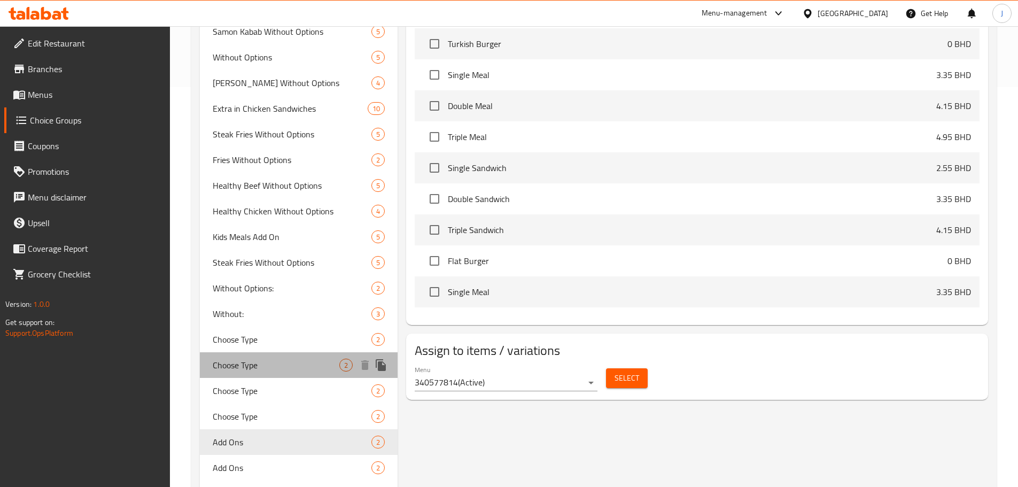
click at [259, 117] on div "Choose Type 2" at bounding box center [299, 365] width 198 height 26
type input "Choose Type"
type input "اختر النوع"
type input "1"
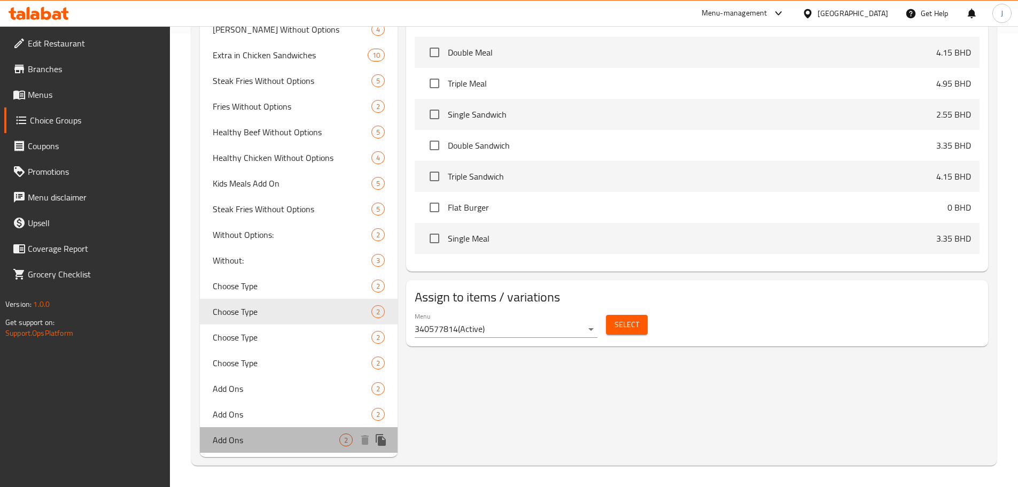
click at [248, 117] on span "Add Ons" at bounding box center [276, 439] width 127 height 13
type input "Add Ons"
type input "إضافات"
type input "0"
type input "2"
